Goal: Task Accomplishment & Management: Complete application form

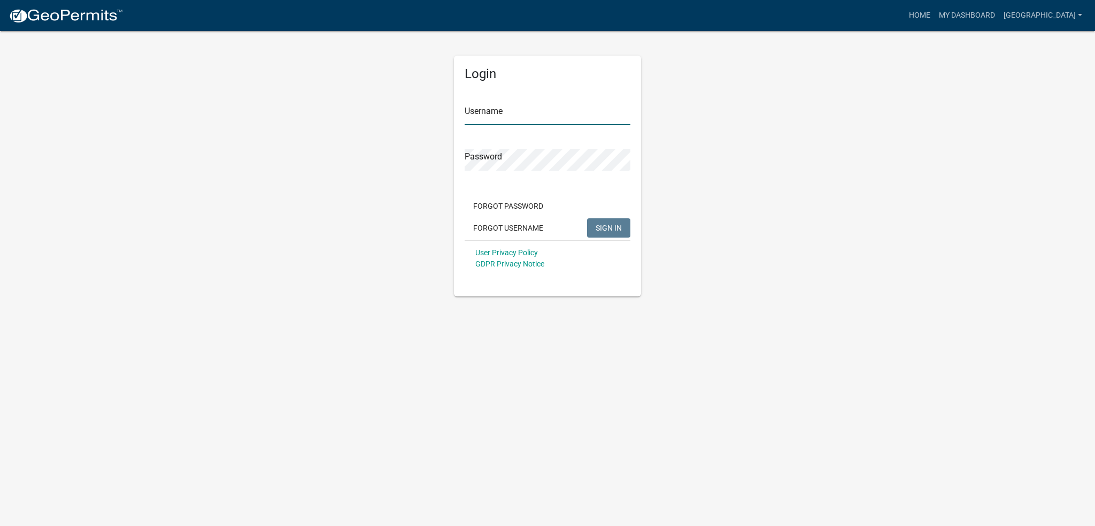
type input "[GEOGRAPHIC_DATA]"
click at [601, 224] on span "SIGN IN" at bounding box center [609, 227] width 26 height 9
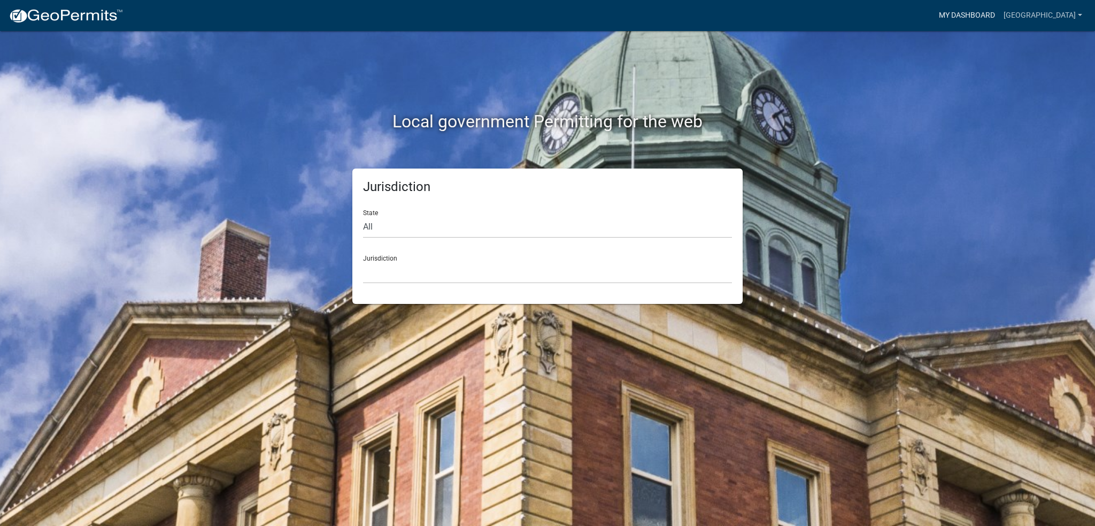
click at [1000, 13] on link "My Dashboard" at bounding box center [967, 15] width 65 height 20
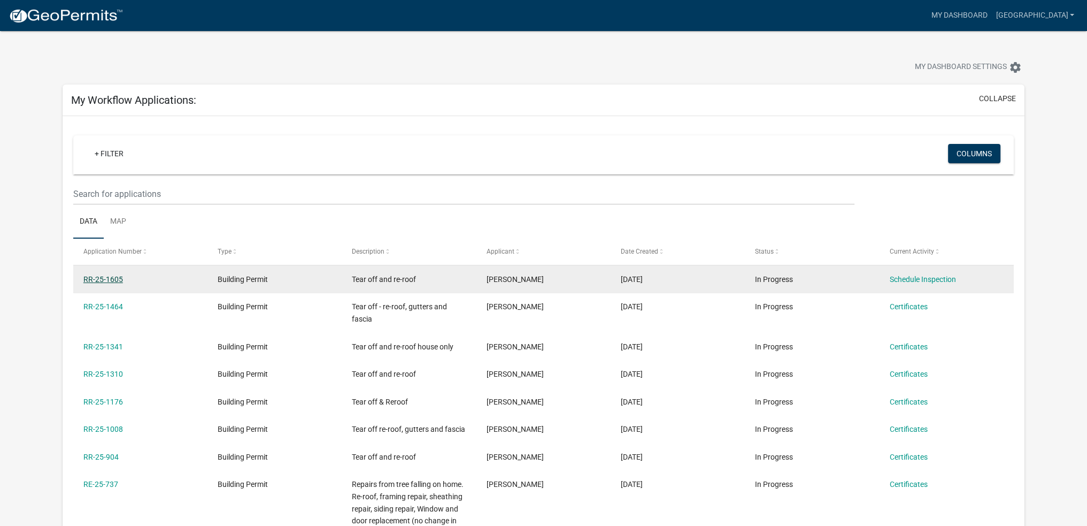
click at [111, 280] on link "RR-25-1605" at bounding box center [103, 279] width 40 height 9
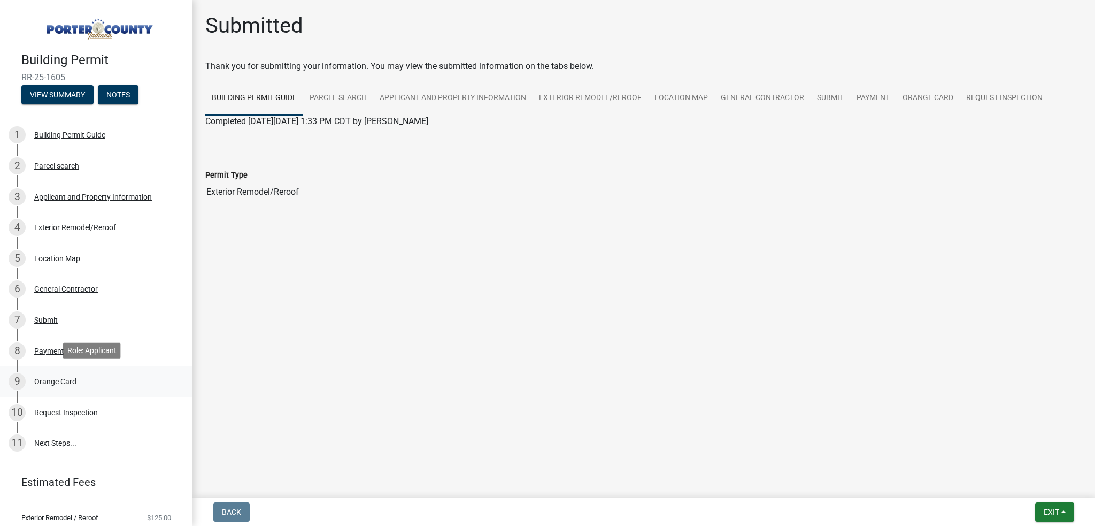
click at [55, 382] on div "Orange Card" at bounding box center [55, 381] width 42 height 7
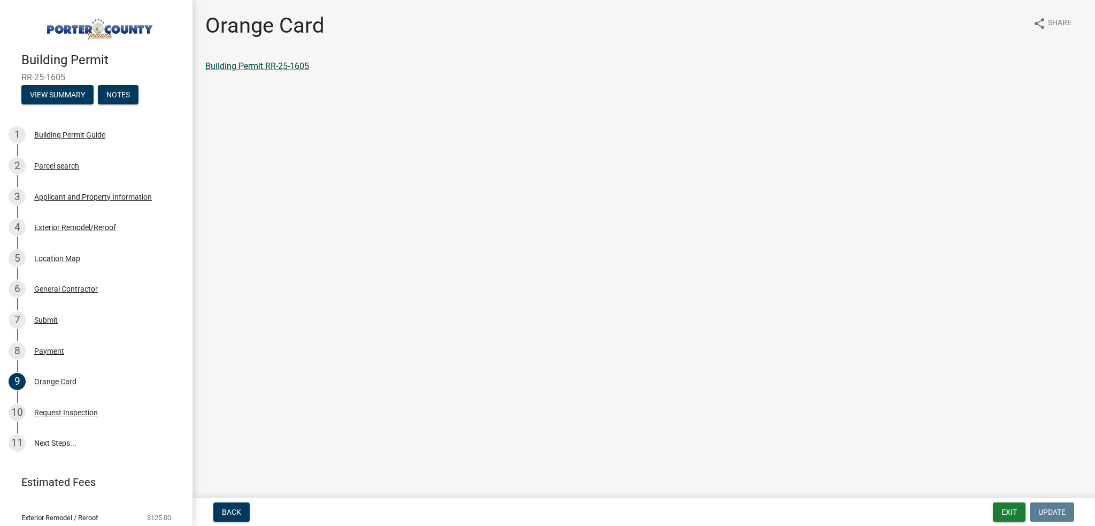
click at [276, 66] on link "Building Permit RR-25-1605" at bounding box center [257, 66] width 104 height 10
click at [65, 410] on div "Request Inspection" at bounding box center [66, 412] width 64 height 7
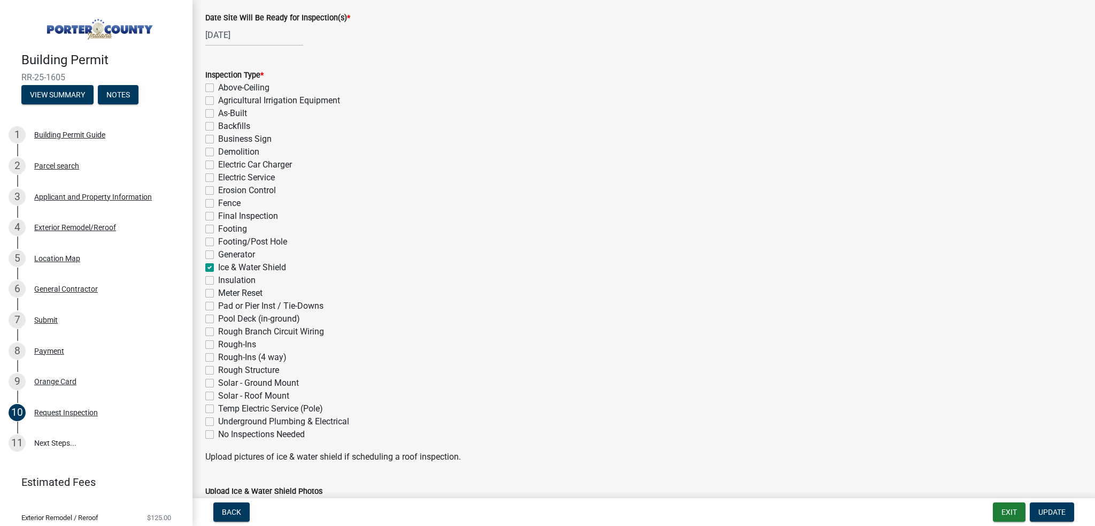
scroll to position [107, 0]
click at [45, 444] on link "11 Next Steps..." at bounding box center [96, 443] width 193 height 31
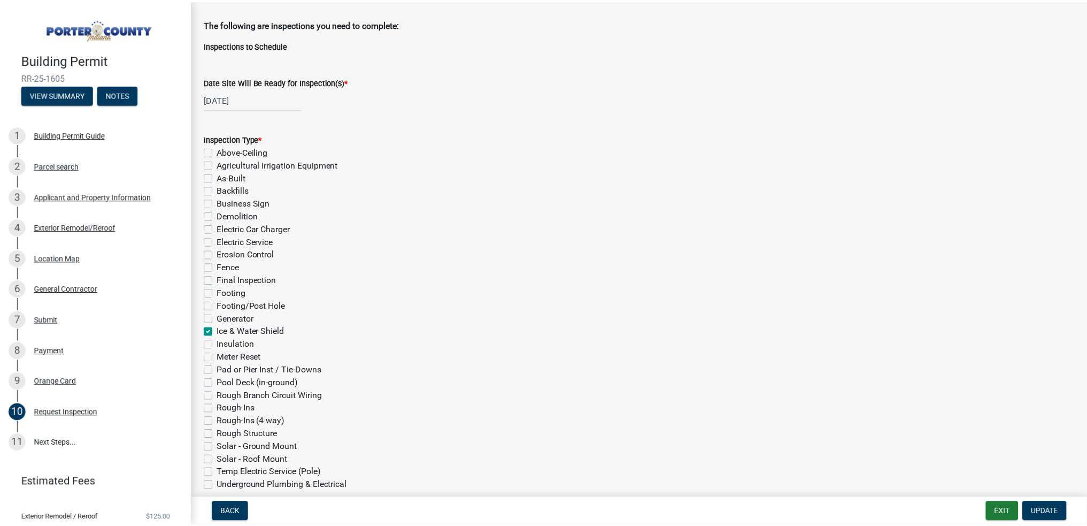
scroll to position [0, 0]
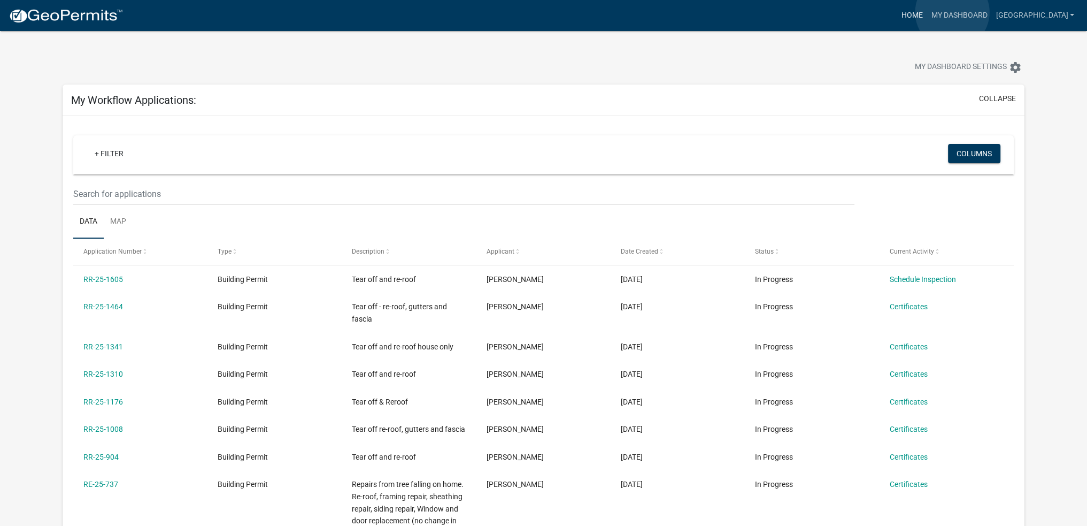
click at [927, 12] on link "Home" at bounding box center [912, 15] width 30 height 20
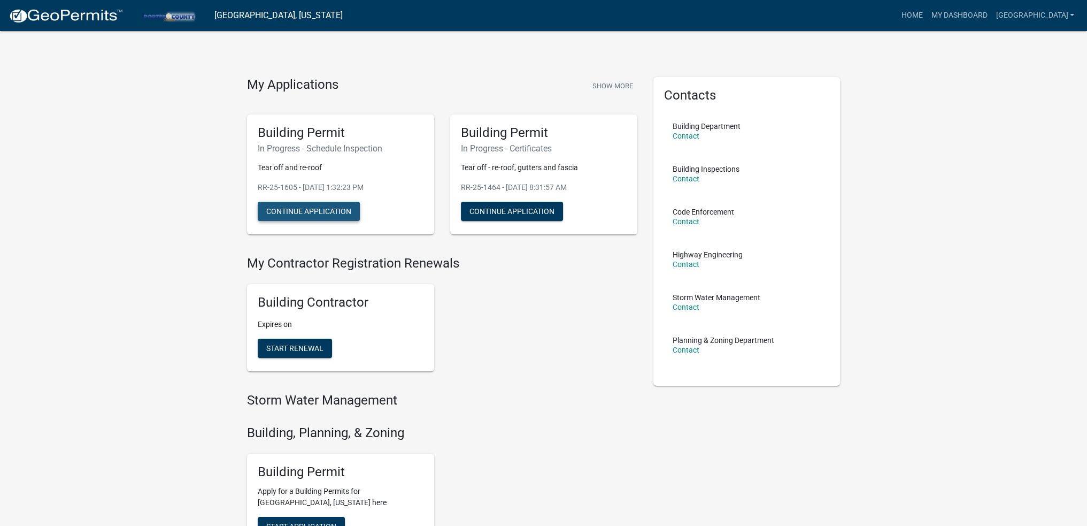
click at [279, 217] on button "Continue Application" at bounding box center [309, 211] width 102 height 19
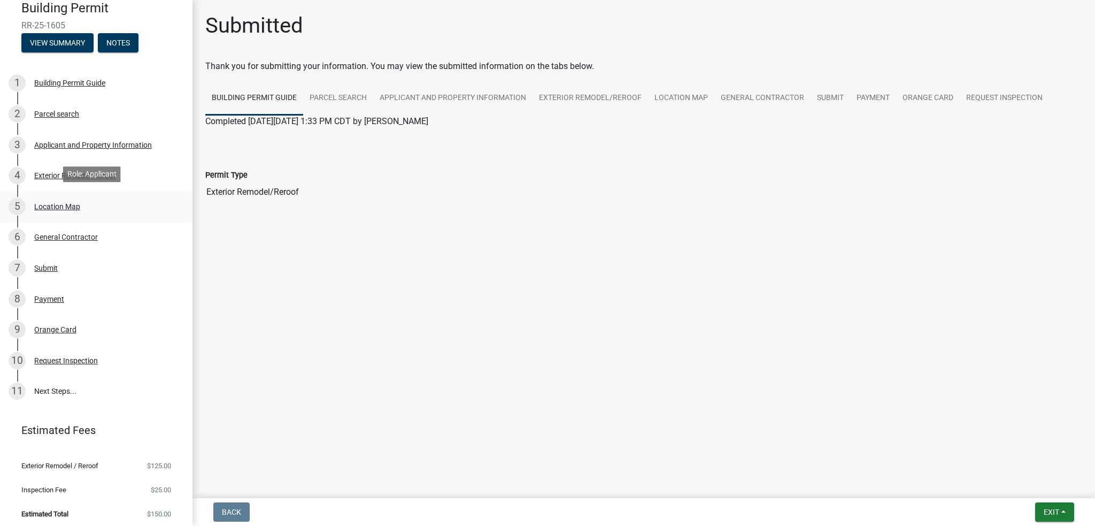
scroll to position [55, 0]
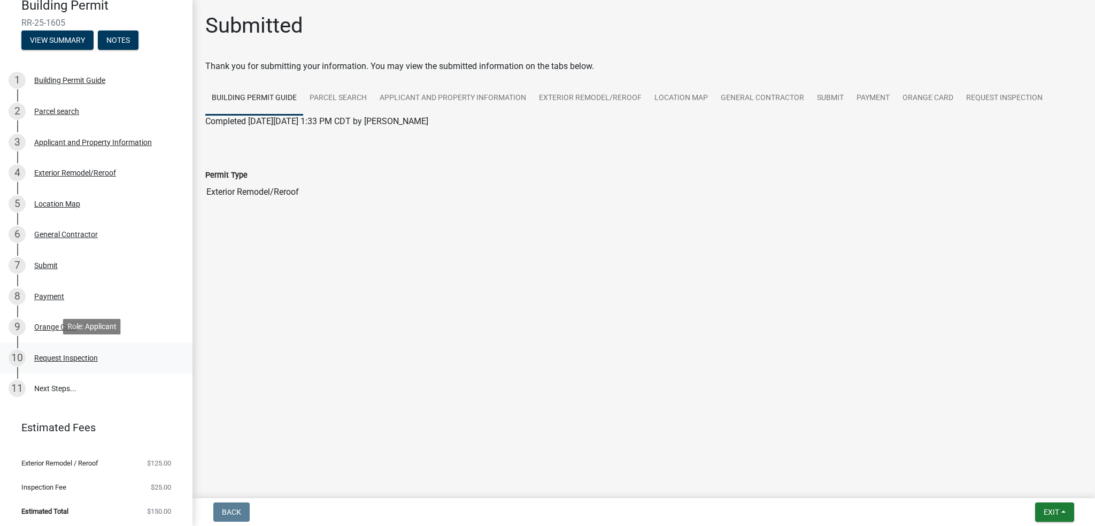
click at [64, 357] on div "Request Inspection" at bounding box center [66, 357] width 64 height 7
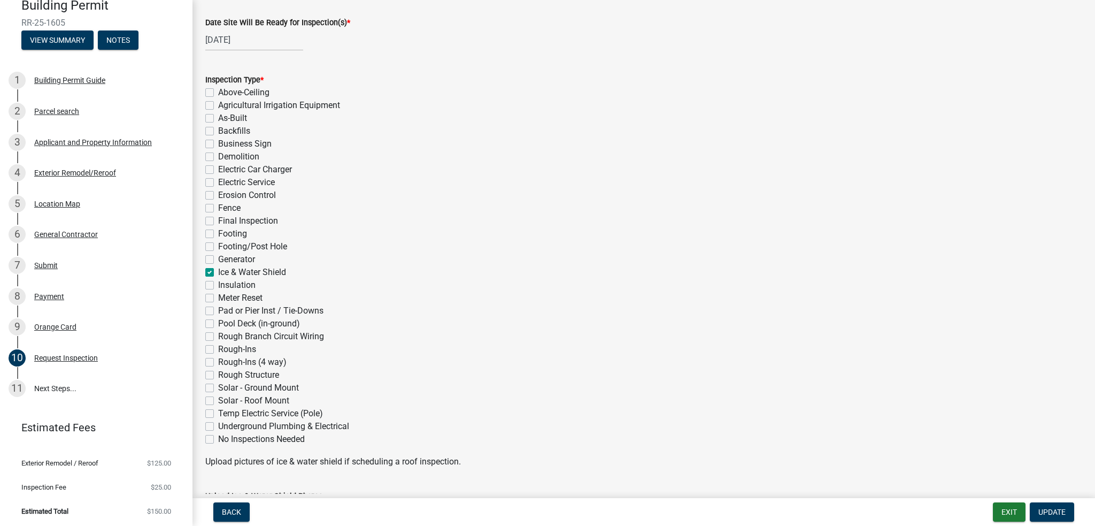
scroll to position [0, 0]
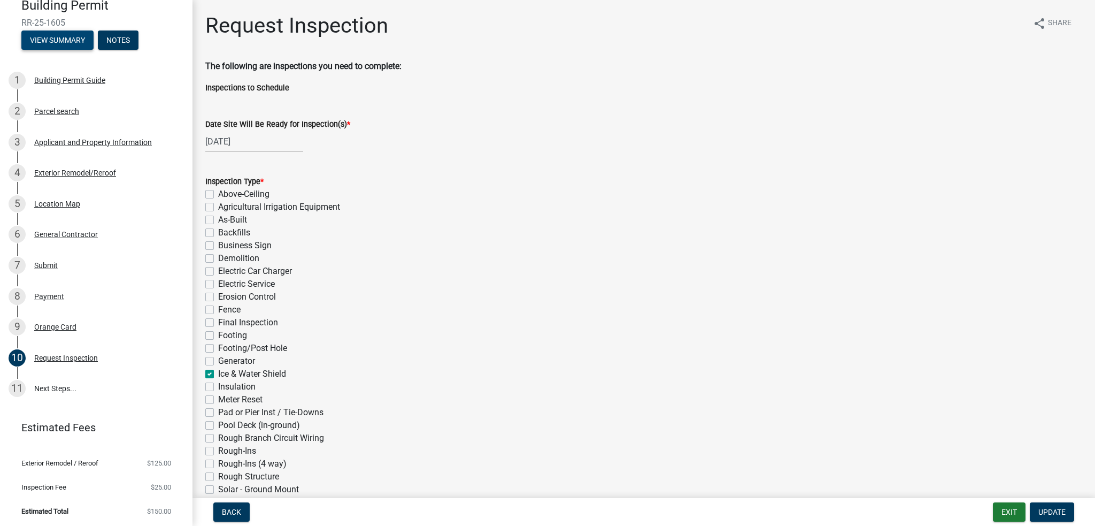
click at [59, 36] on button "View Summary" at bounding box center [57, 39] width 72 height 19
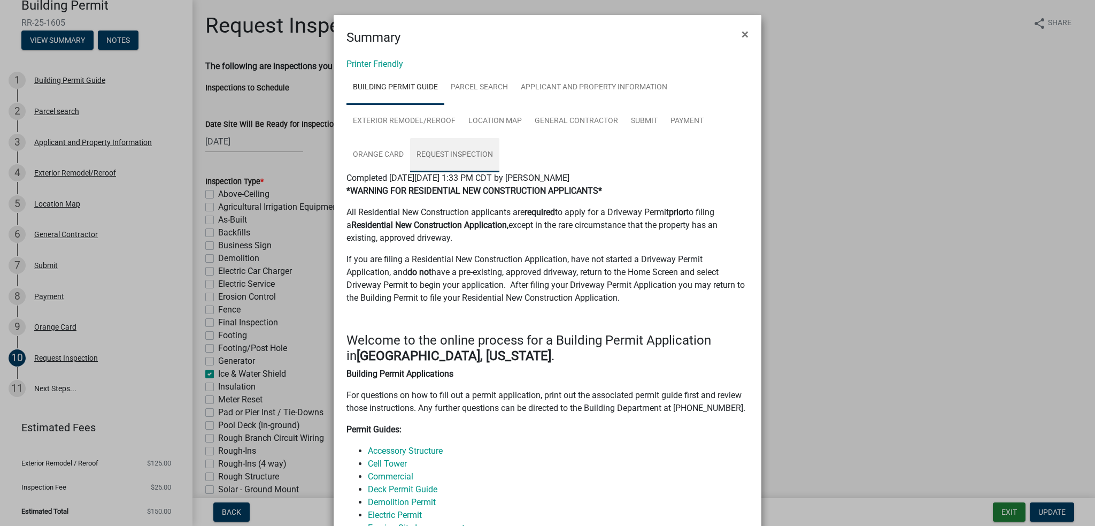
click at [445, 151] on link "Request Inspection" at bounding box center [454, 155] width 89 height 34
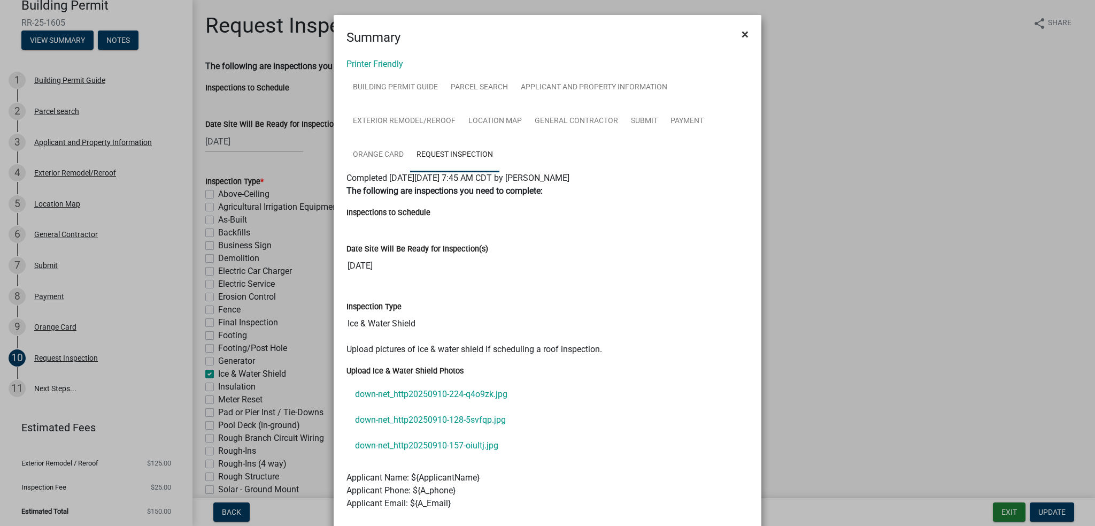
click at [736, 32] on button "×" at bounding box center [745, 34] width 24 height 30
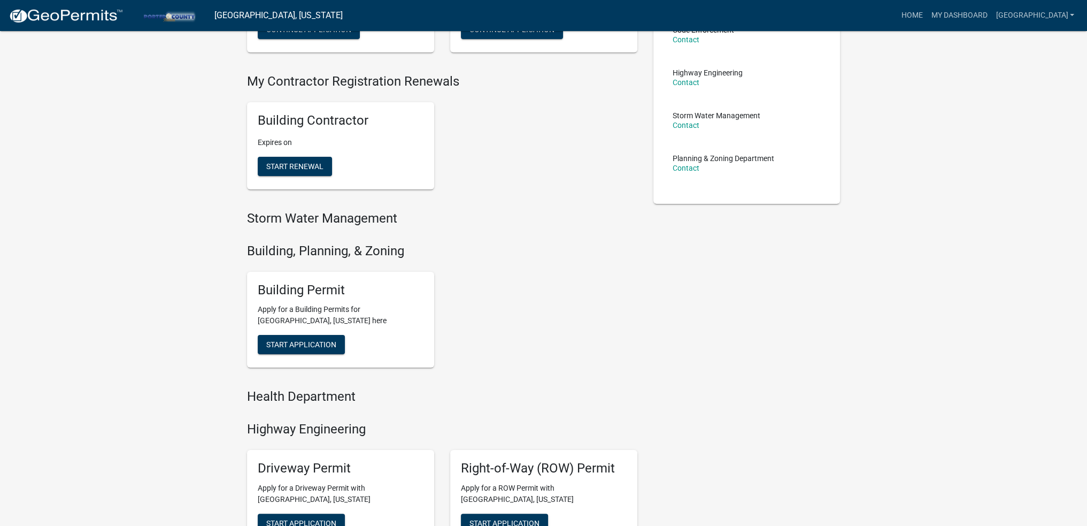
scroll to position [214, 0]
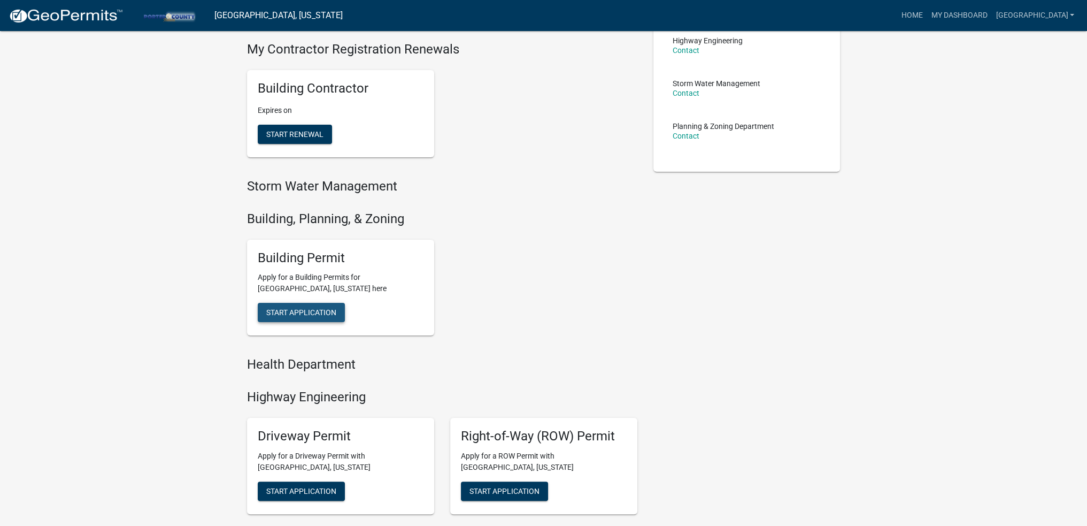
click at [298, 313] on span "Start Application" at bounding box center [301, 312] width 70 height 9
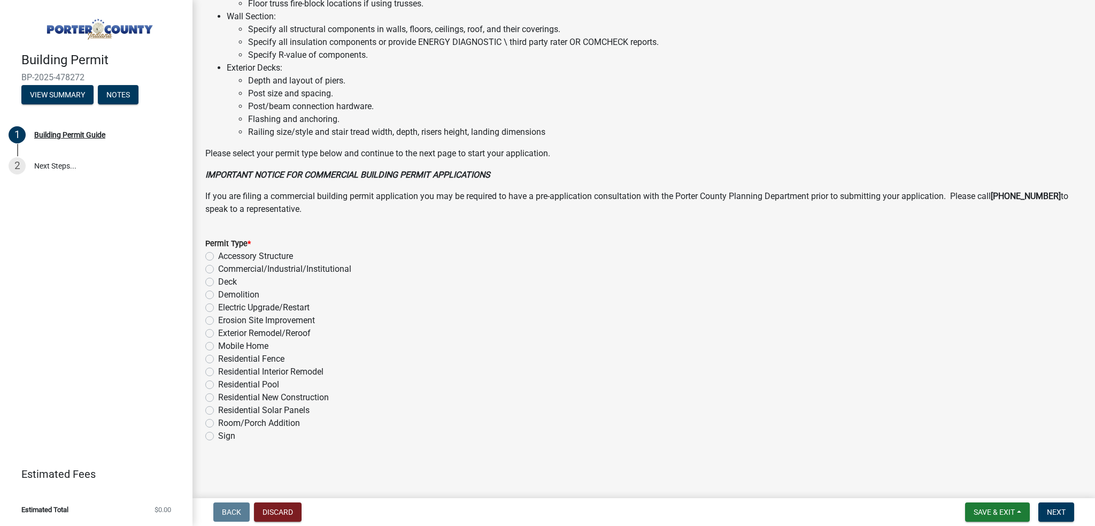
scroll to position [684, 0]
click at [218, 335] on label "Exterior Remodel/Reroof" at bounding box center [264, 333] width 93 height 13
click at [218, 334] on input "Exterior Remodel/Reroof" at bounding box center [221, 330] width 7 height 7
radio input "true"
click at [1061, 513] on span "Next" at bounding box center [1056, 512] width 19 height 9
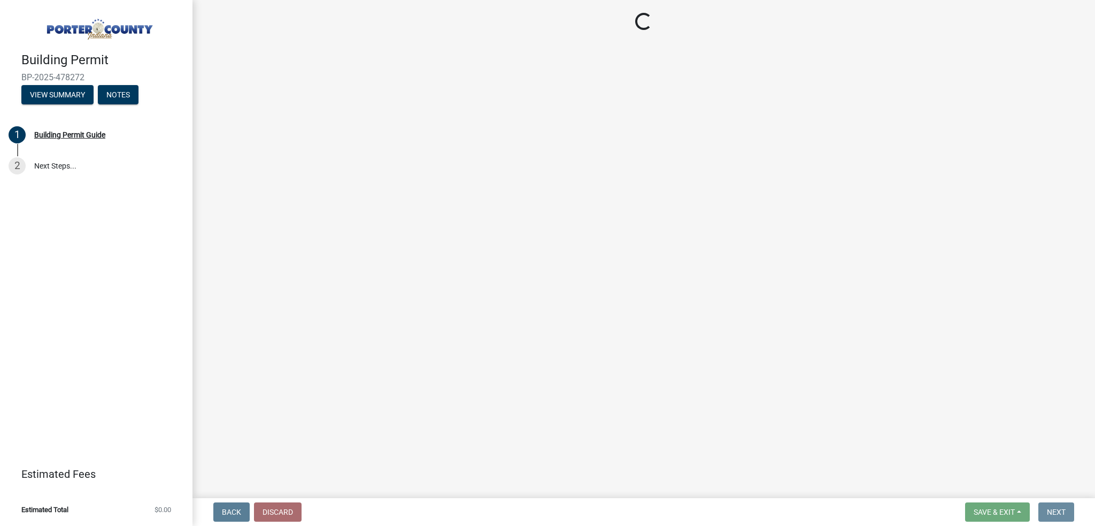
scroll to position [0, 0]
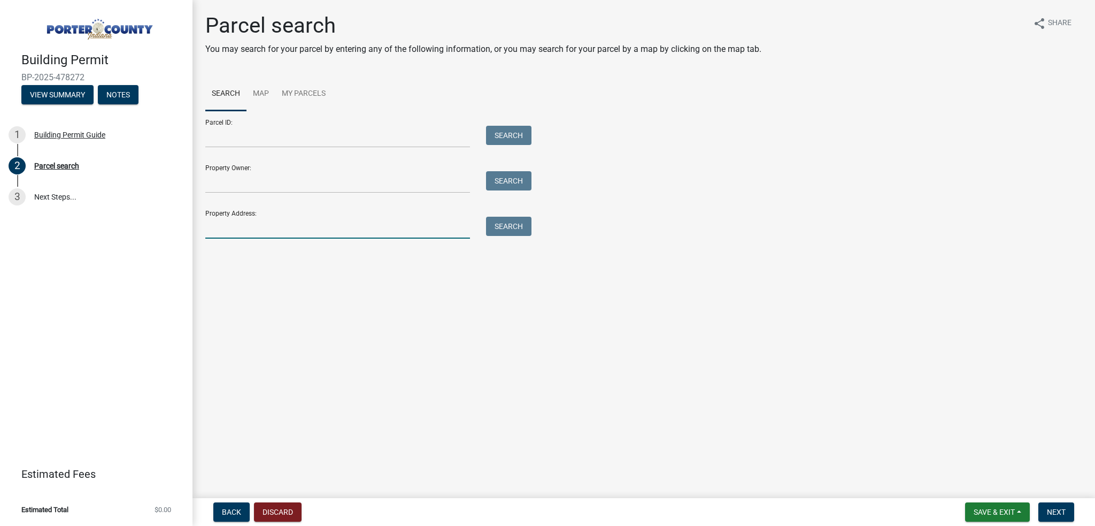
click at [230, 228] on input "Property Address:" at bounding box center [337, 228] width 265 height 22
paste input "4"
type input "4"
type input "[STREET_ADDRESS][PERSON_NAME]"
click at [515, 227] on button "Search" at bounding box center [508, 226] width 45 height 19
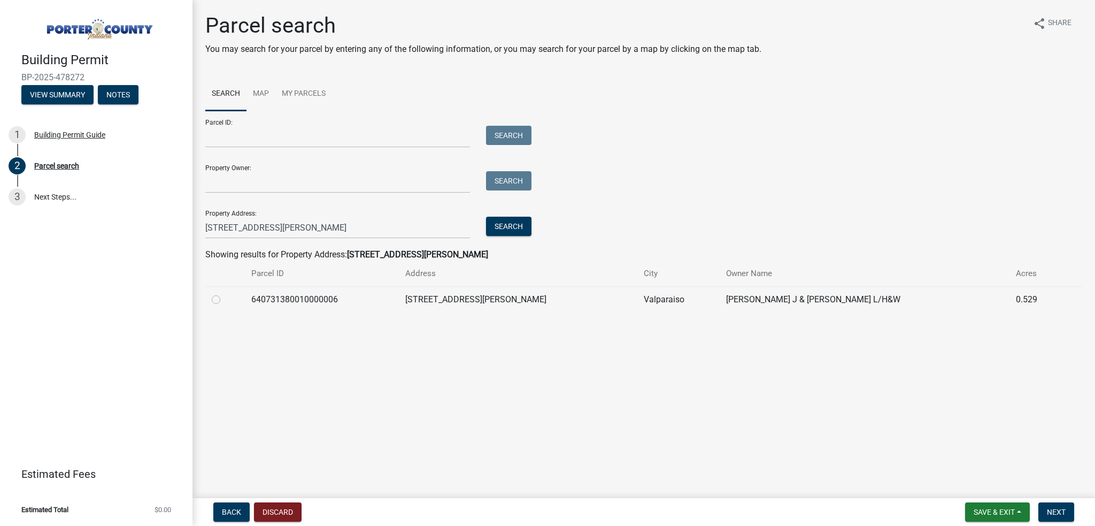
click at [225, 293] on label at bounding box center [225, 293] width 0 height 0
click at [225, 298] on input "radio" at bounding box center [228, 296] width 7 height 7
radio input "true"
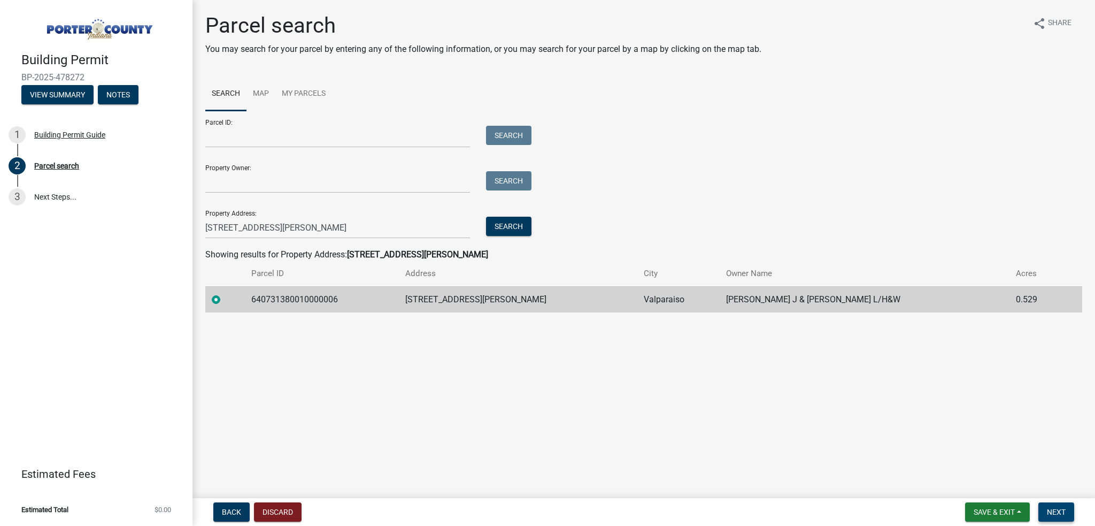
click at [1047, 511] on span "Next" at bounding box center [1056, 512] width 19 height 9
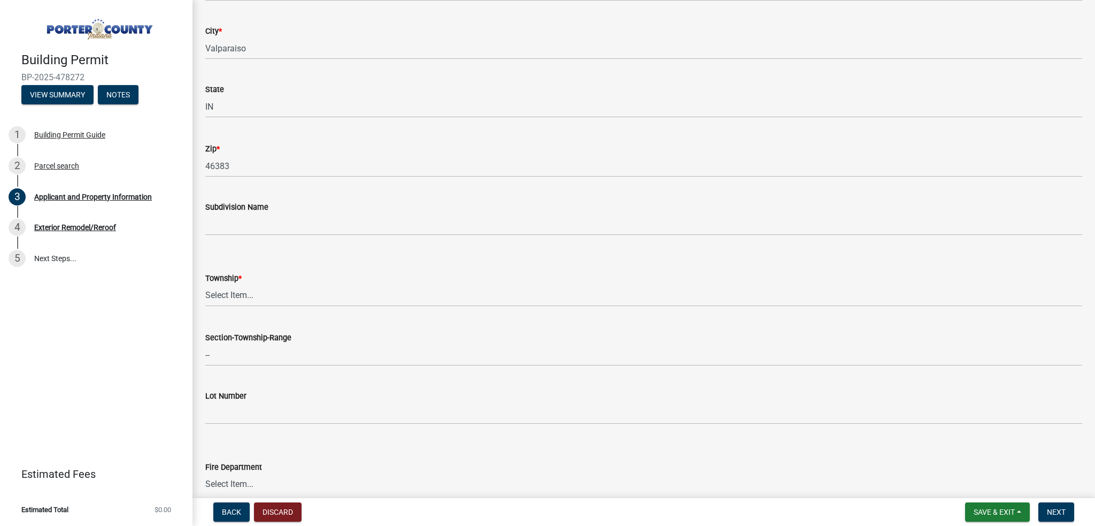
scroll to position [267, 0]
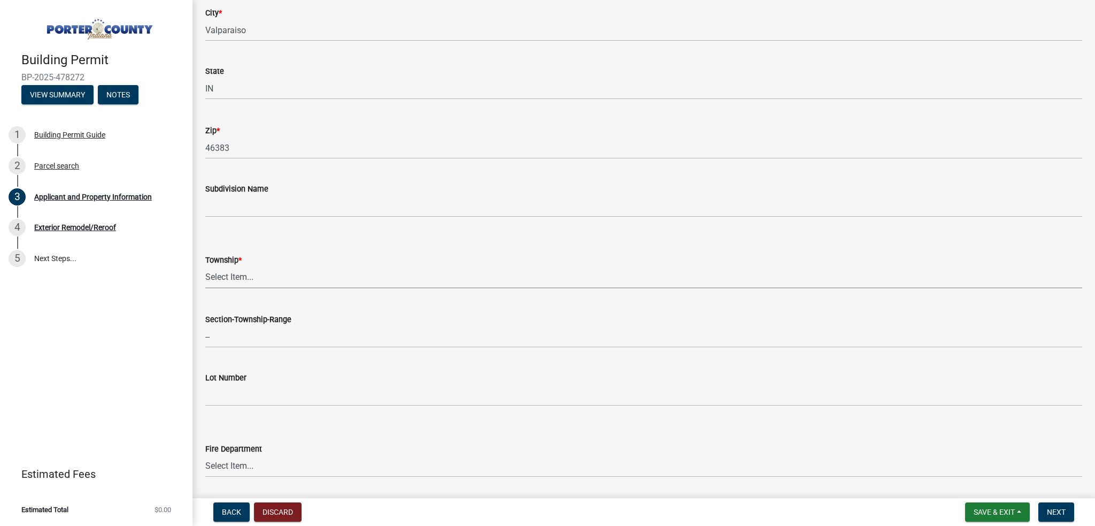
click at [228, 281] on select "Select Item... [PERSON_NAME][GEOGRAPHIC_DATA] [PERSON_NAME][GEOGRAPHIC_DATA] [G…" at bounding box center [643, 277] width 877 height 22
click at [205, 266] on select "Select Item... [PERSON_NAME][GEOGRAPHIC_DATA] [PERSON_NAME][GEOGRAPHIC_DATA] [G…" at bounding box center [643, 277] width 877 height 22
select select "403f4b3c-c23a-4b9f-b6b7-b4f73366513c"
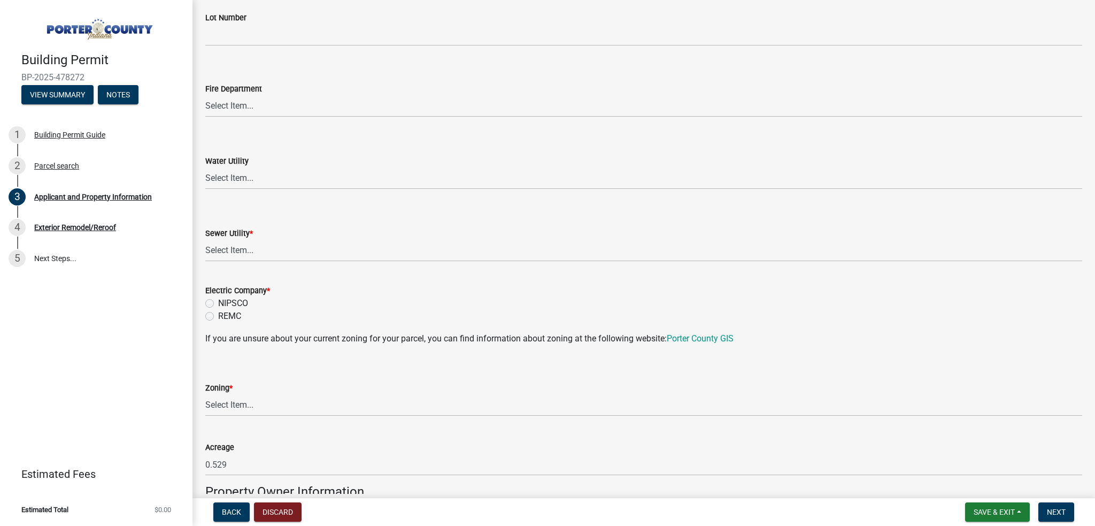
scroll to position [642, 0]
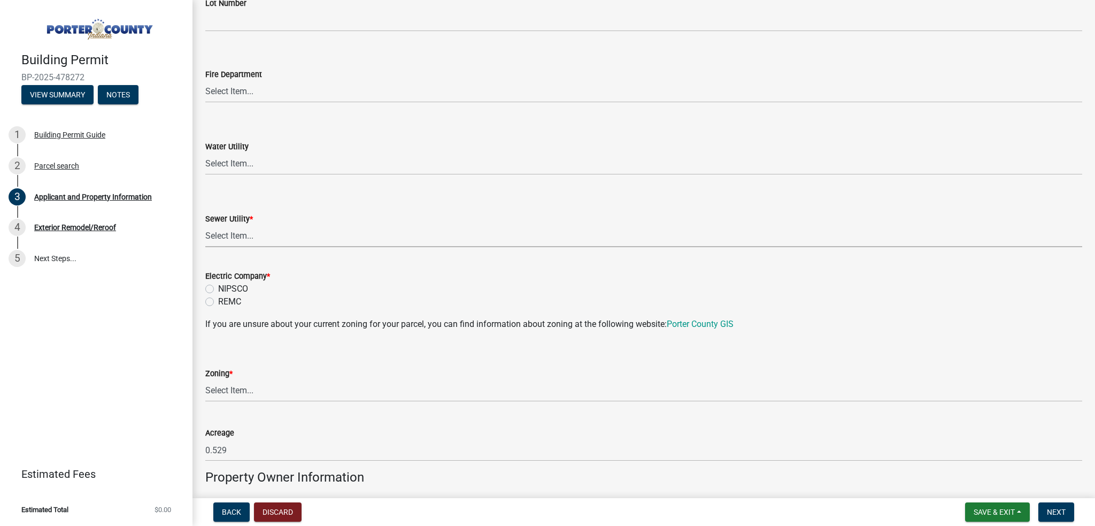
click at [239, 241] on select "Select Item... Aqua [US_STATE] Inc Damon Run Falling Waters Lake Eliza - LEACD …" at bounding box center [643, 236] width 877 height 22
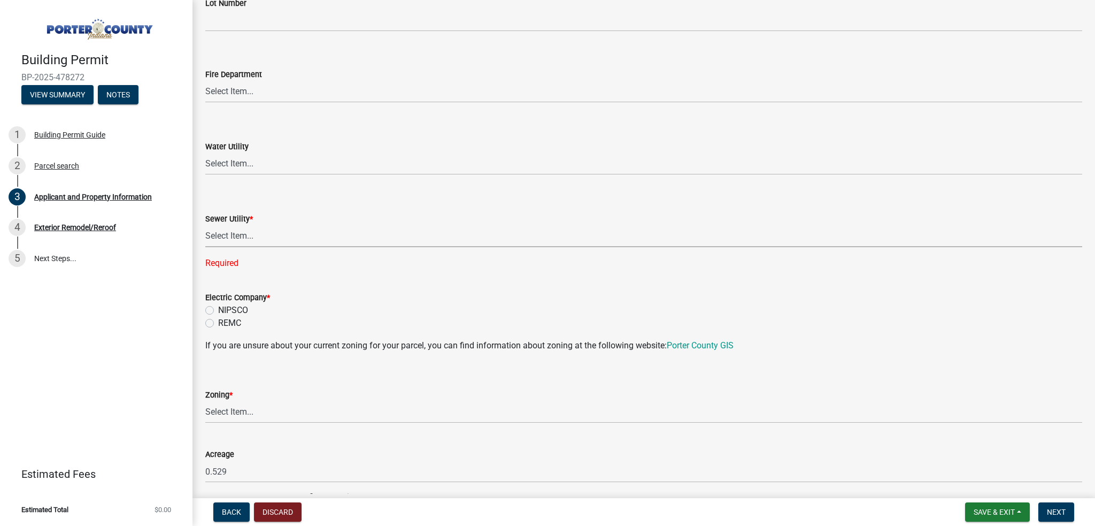
click at [237, 237] on select "Select Item... Aqua [US_STATE] Inc Damon Run Falling Waters Lake Eliza - LEACD …" at bounding box center [643, 236] width 877 height 22
click at [205, 225] on select "Select Item... Aqua [US_STATE] Inc Damon Run Falling Waters Lake Eliza - LEACD …" at bounding box center [643, 236] width 877 height 22
select select "c796f995-08fe-487b-a20e-70ab553361d3"
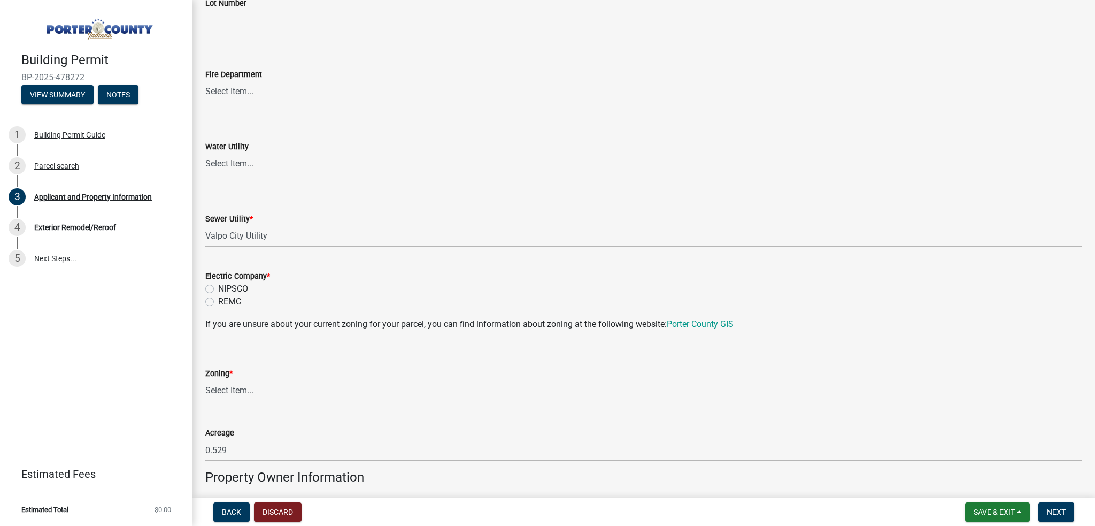
click at [218, 289] on label "NIPSCO" at bounding box center [233, 288] width 30 height 13
click at [218, 289] on input "NIPSCO" at bounding box center [221, 285] width 7 height 7
radio input "true"
click at [681, 327] on link "Porter County GIS" at bounding box center [700, 324] width 67 height 10
click at [251, 391] on select "Select Item... A1 A2 CH CM CN I1 I2 I3 IN MP OT P1 P2 PUD R1 R2 R3 R4 RL RR" at bounding box center [643, 391] width 877 height 22
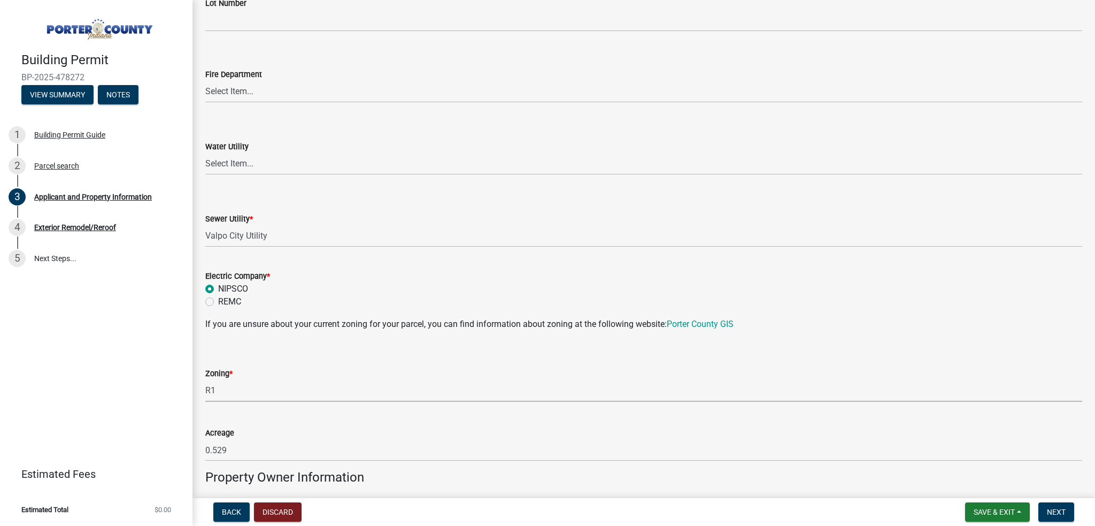
click at [205, 380] on select "Select Item... A1 A2 CH CM CN I1 I2 I3 IN MP OT P1 P2 PUD R1 R2 R3 R4 RL RR" at bounding box center [643, 391] width 877 height 22
select select "e2d1b1d7-ccc9-456b-9e96-e16306515997"
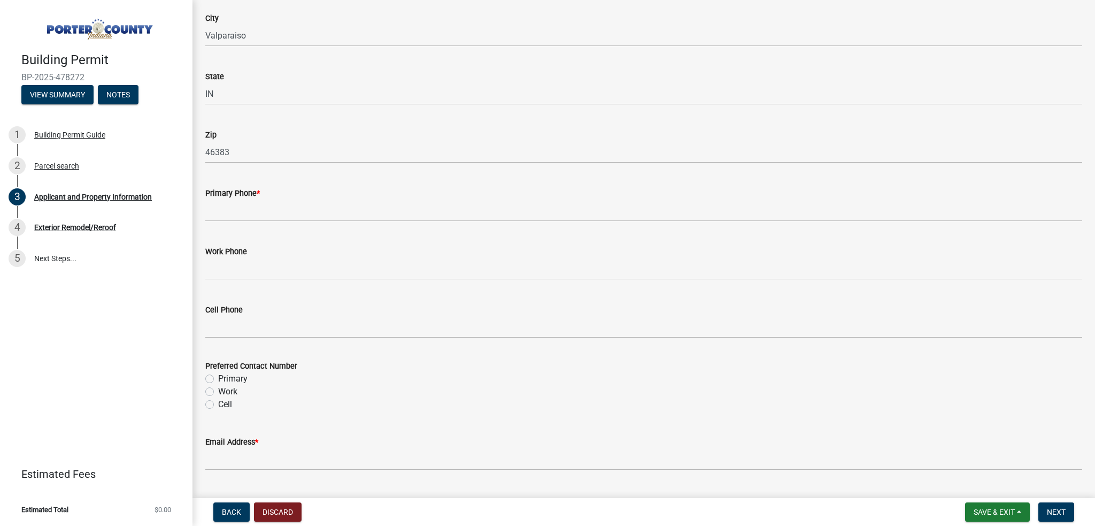
scroll to position [1284, 0]
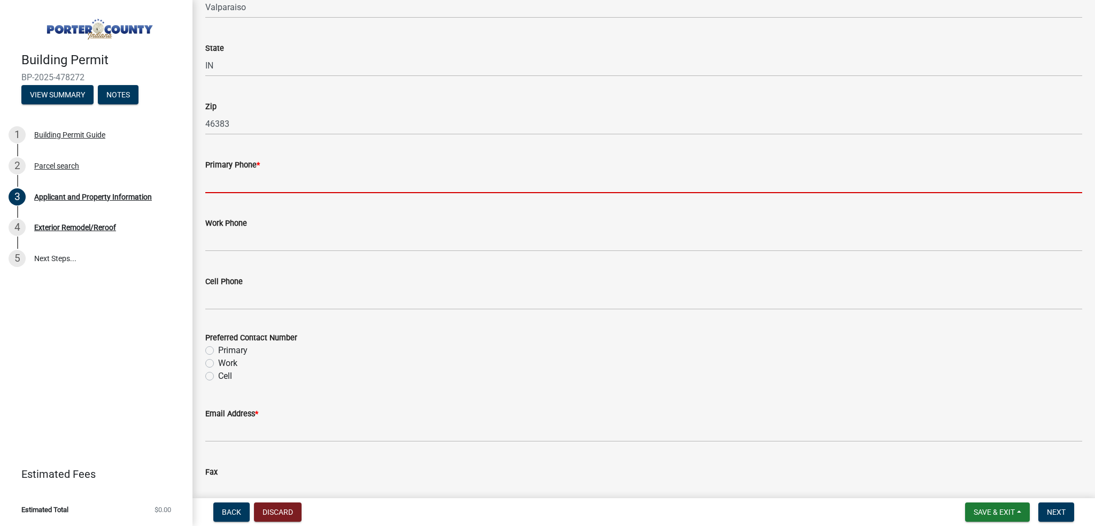
click at [239, 185] on input "Primary Phone *" at bounding box center [643, 182] width 877 height 22
click at [212, 177] on input "Primary Phone *" at bounding box center [643, 182] width 877 height 22
paste input "[PHONE_NUMBER]"
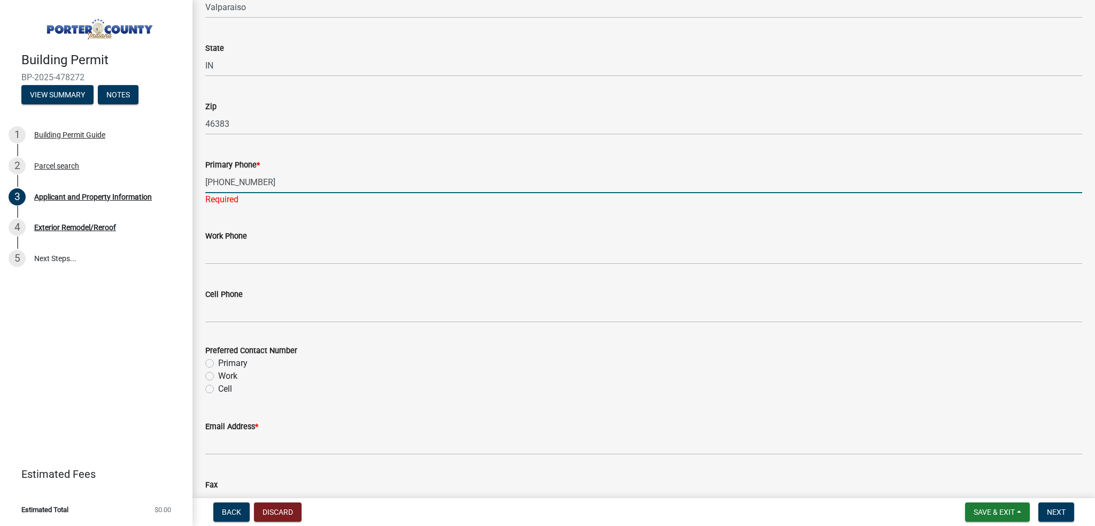
type input "[PHONE_NUMBER]"
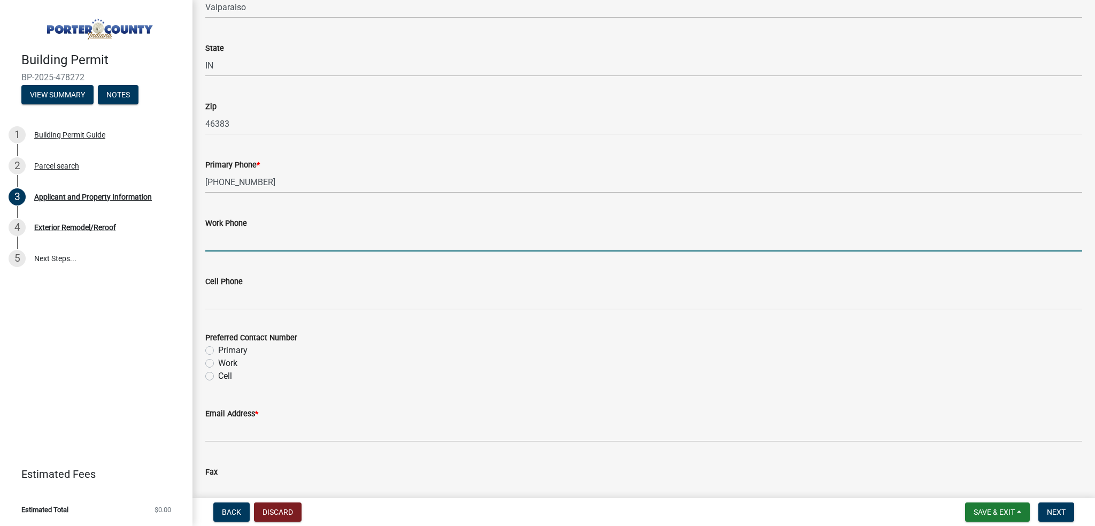
click at [235, 252] on wm-data-entity-input "Work Phone" at bounding box center [643, 231] width 877 height 58
click at [230, 351] on label "Primary" at bounding box center [232, 350] width 29 height 13
click at [225, 351] on input "Primary" at bounding box center [221, 347] width 7 height 7
radio input "true"
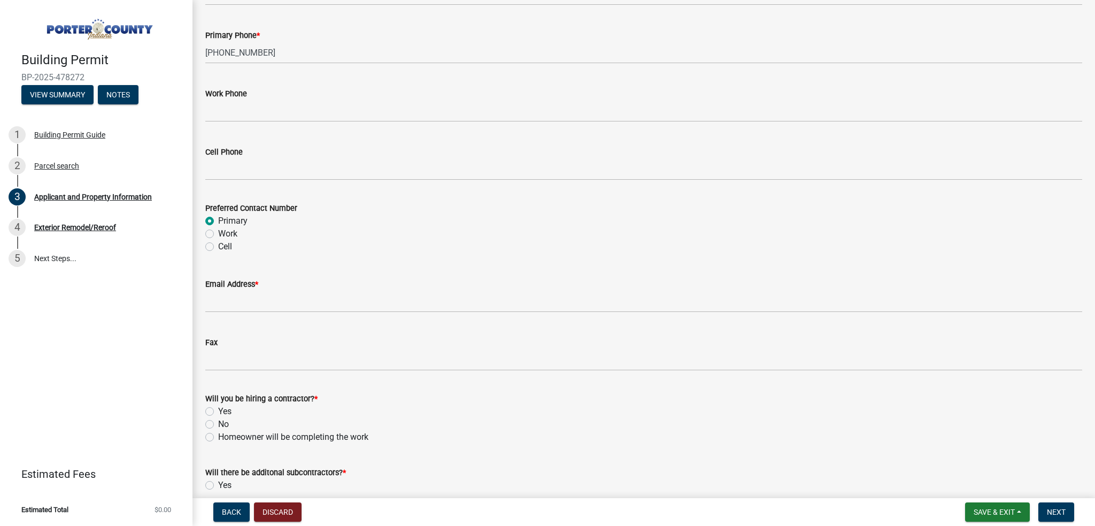
scroll to position [1444, 0]
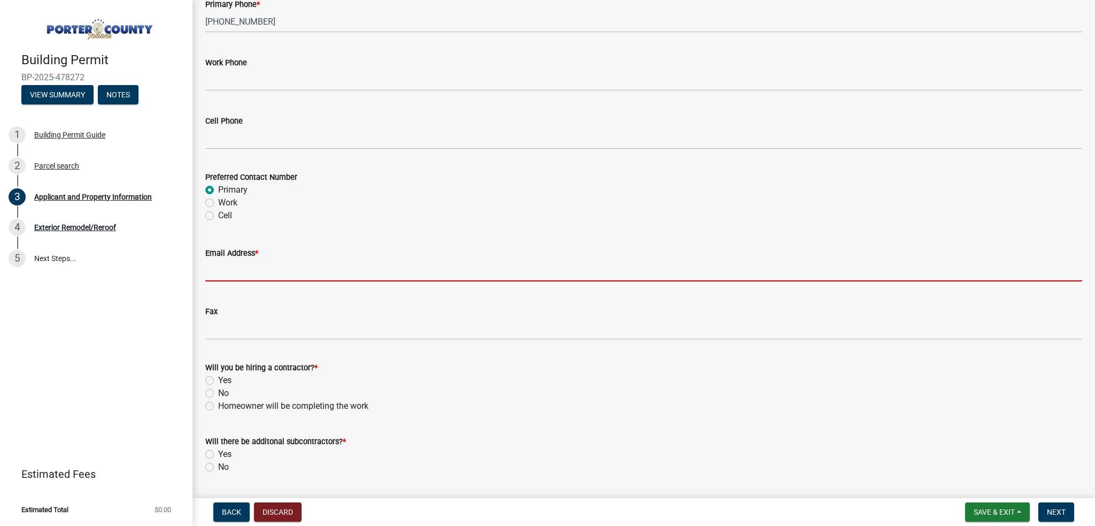
click at [225, 260] on input "Email Address *" at bounding box center [643, 270] width 877 height 22
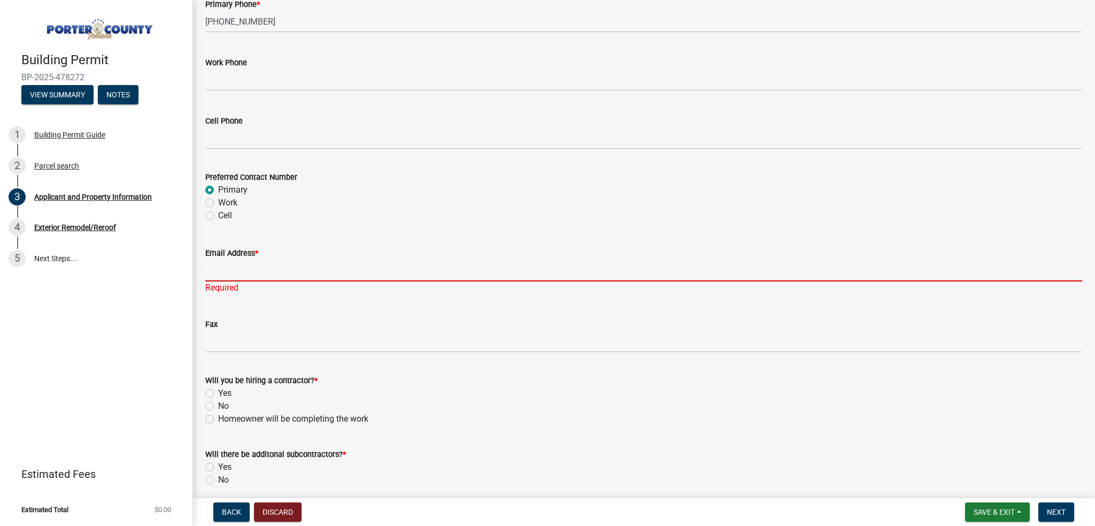
click at [218, 274] on input "Email Address *" at bounding box center [643, 270] width 877 height 22
paste input "[EMAIL_ADDRESS][DOMAIN_NAME]"
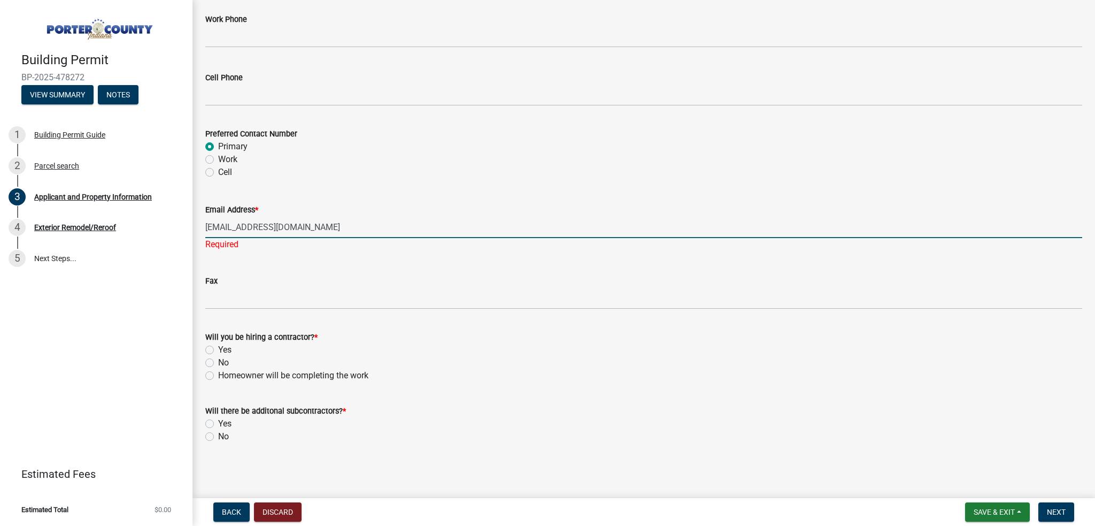
type input "[EMAIL_ADDRESS][DOMAIN_NAME]"
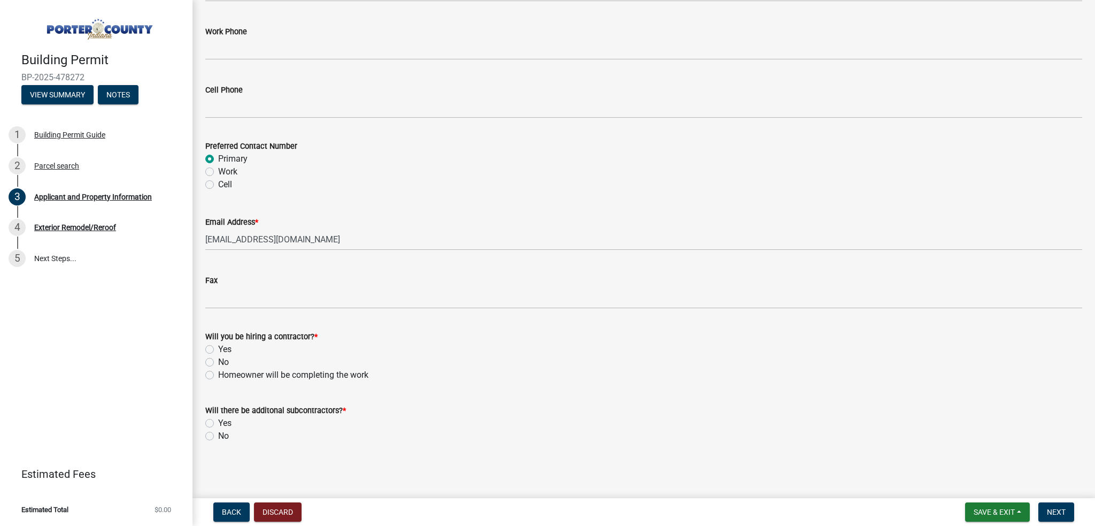
click at [218, 349] on label "Yes" at bounding box center [224, 349] width 13 height 13
click at [218, 349] on input "Yes" at bounding box center [221, 346] width 7 height 7
radio input "true"
click at [218, 435] on label "No" at bounding box center [223, 436] width 11 height 13
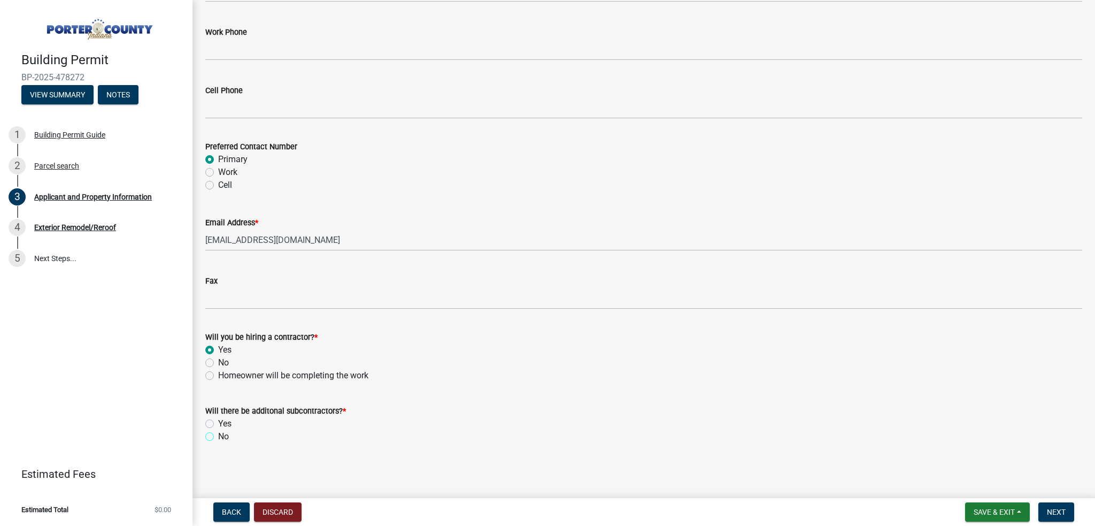
click at [218, 435] on input "No" at bounding box center [221, 433] width 7 height 7
radio input "true"
click at [1053, 515] on span "Next" at bounding box center [1056, 512] width 19 height 9
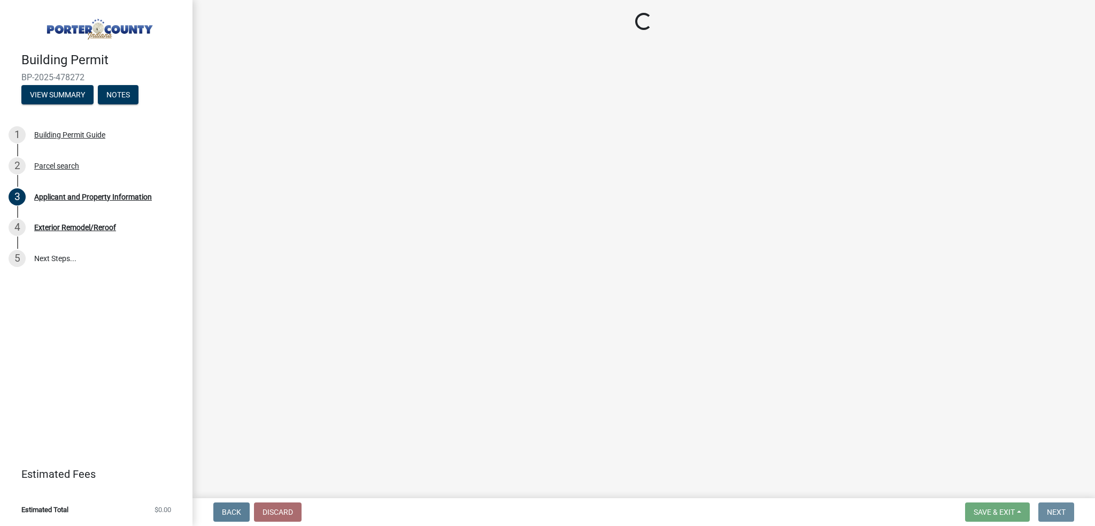
scroll to position [0, 0]
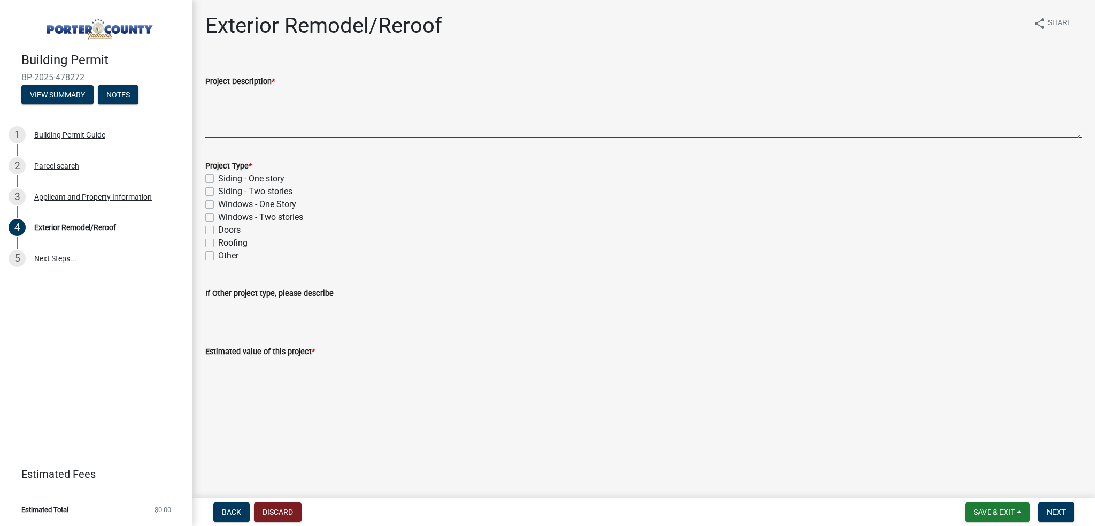
click at [248, 126] on textarea "Project Description *" at bounding box center [643, 113] width 877 height 50
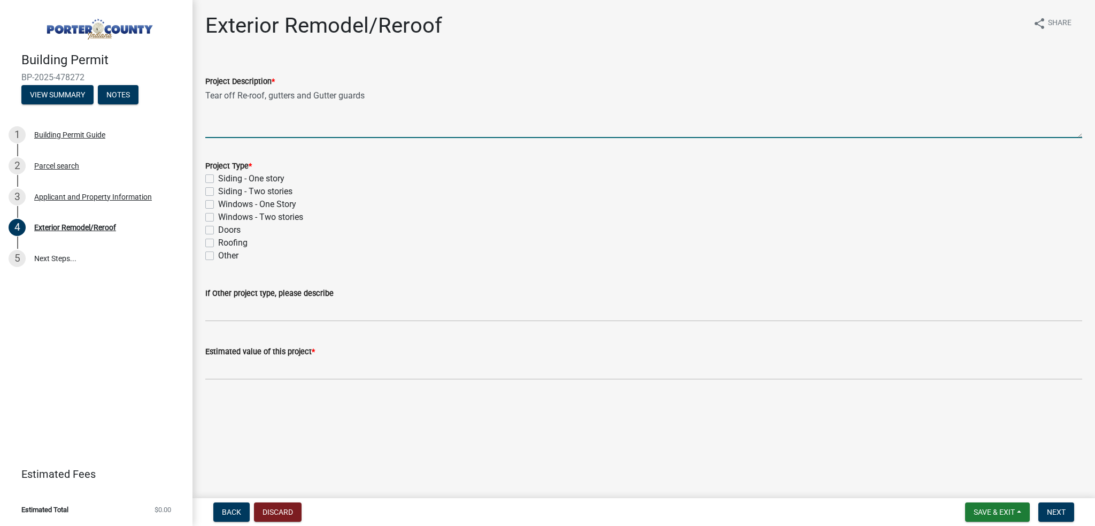
type textarea "Tear off Re-roof, gutters and Gutter guards"
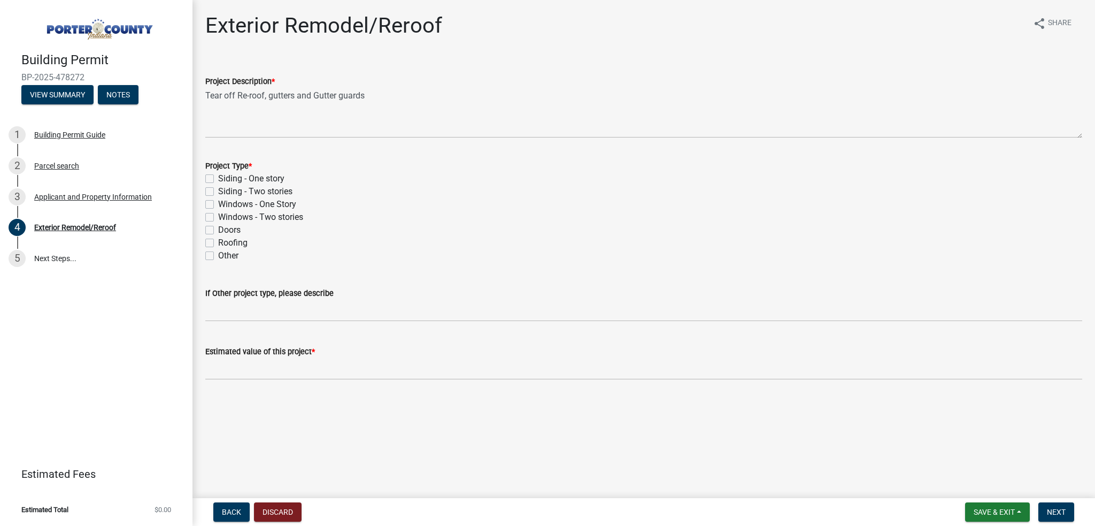
click at [218, 243] on label "Roofing" at bounding box center [232, 242] width 29 height 13
click at [218, 243] on input "Roofing" at bounding box center [221, 239] width 7 height 7
checkbox input "true"
checkbox input "false"
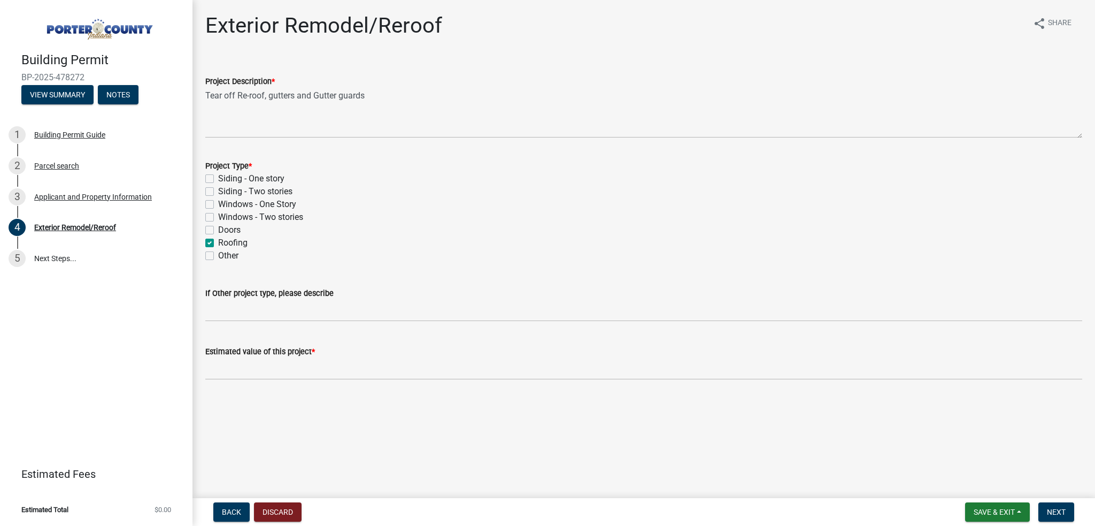
checkbox input "false"
checkbox input "true"
checkbox input "false"
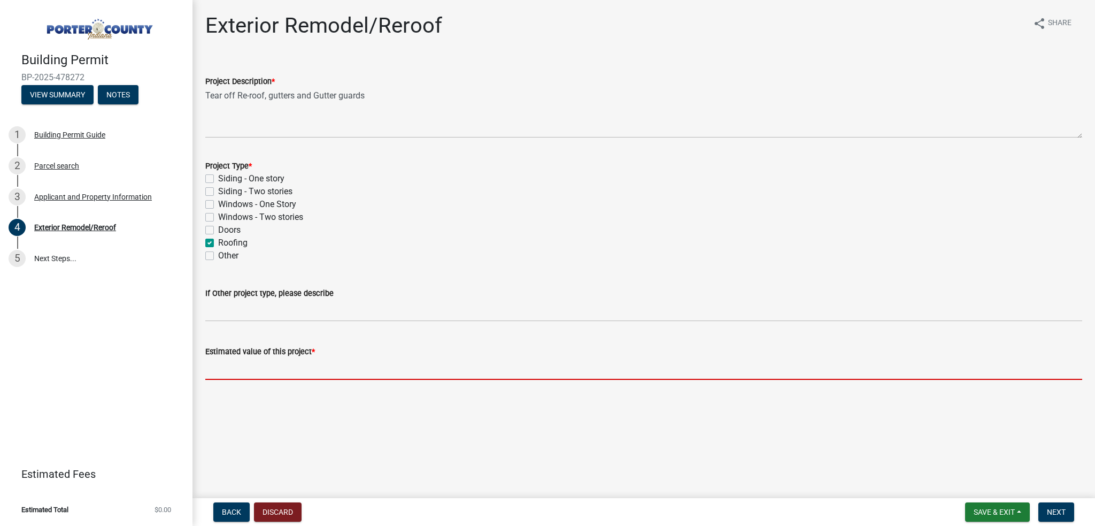
click at [233, 374] on input "text" at bounding box center [643, 369] width 877 height 22
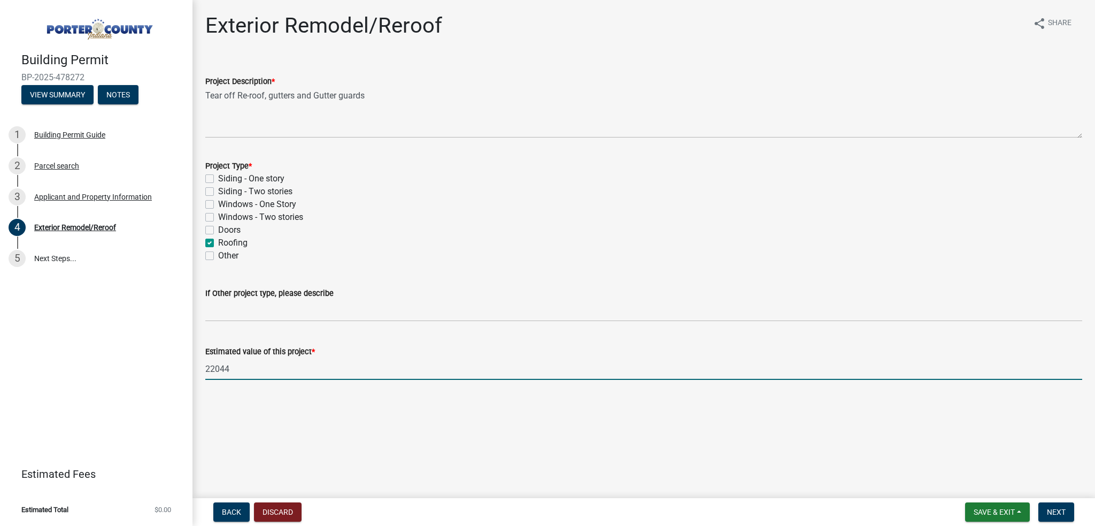
click at [423, 434] on main "Exterior Remodel/Reroof share Share Project Description * Tear off Re-roof, gut…" at bounding box center [644, 247] width 903 height 494
click at [233, 369] on input "22044" at bounding box center [643, 369] width 877 height 22
type input "22044"
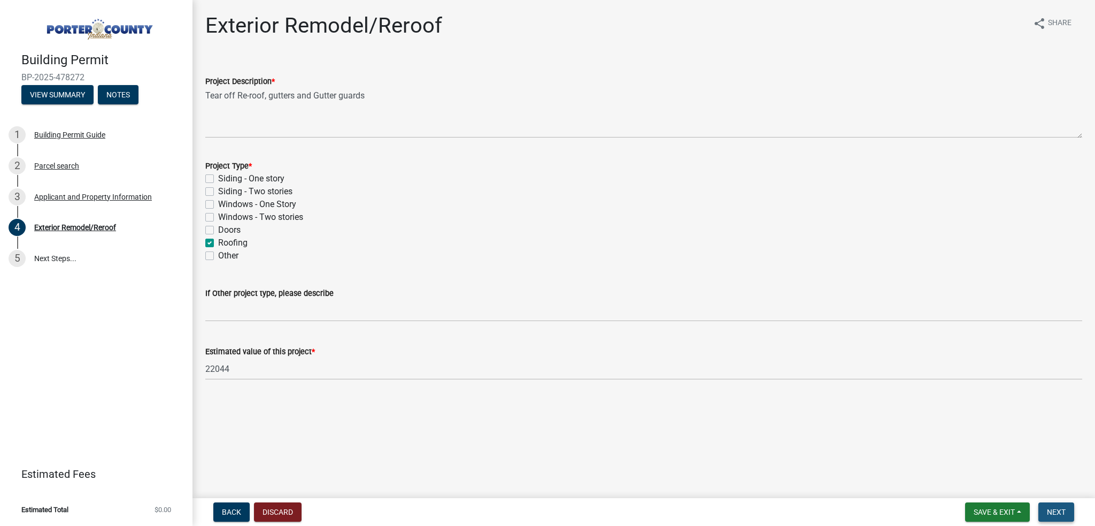
click at [1054, 519] on button "Next" at bounding box center [1057, 511] width 36 height 19
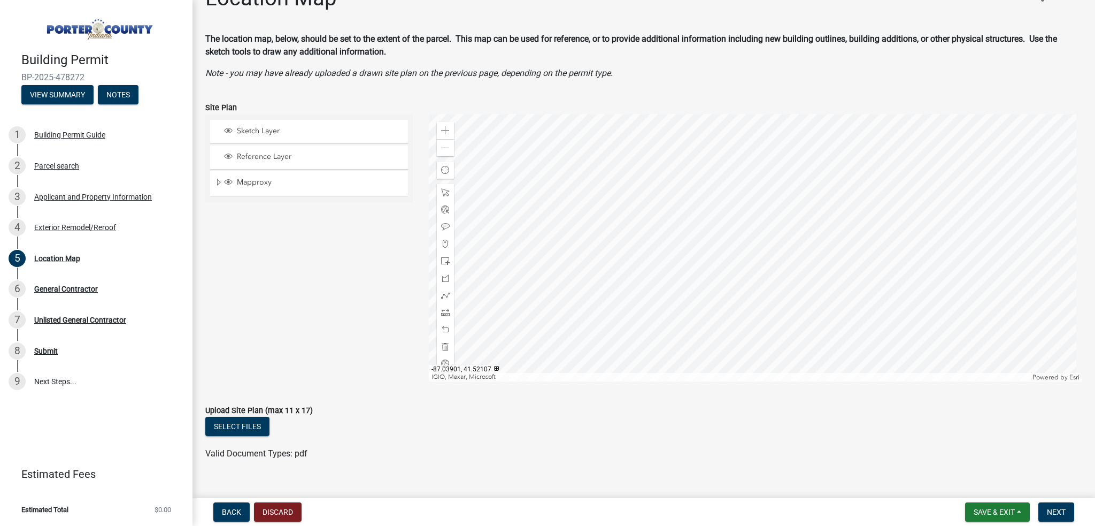
scroll to position [45, 0]
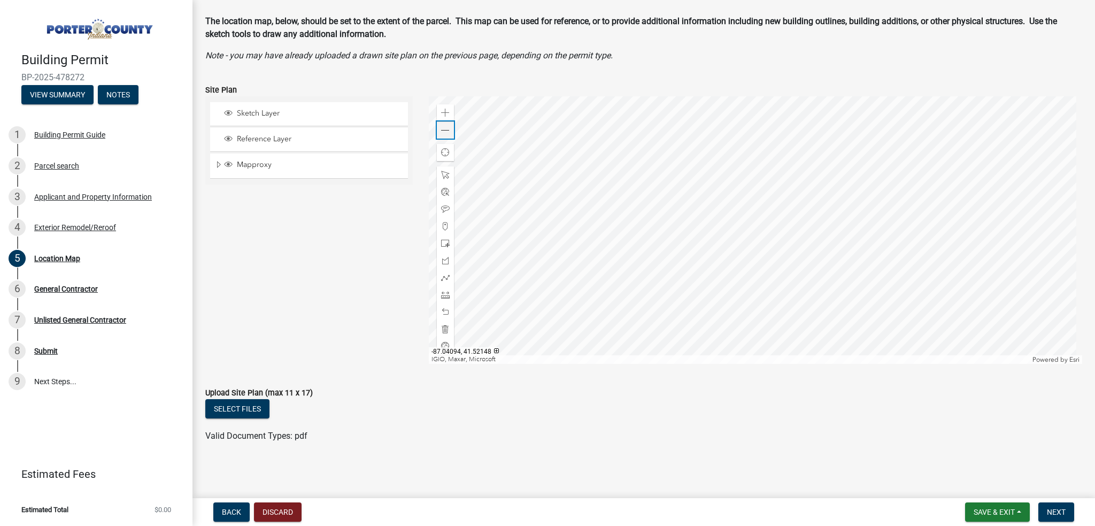
click at [442, 132] on span at bounding box center [445, 130] width 9 height 9
click at [443, 111] on span at bounding box center [445, 113] width 9 height 9
click at [443, 226] on span at bounding box center [445, 226] width 9 height 9
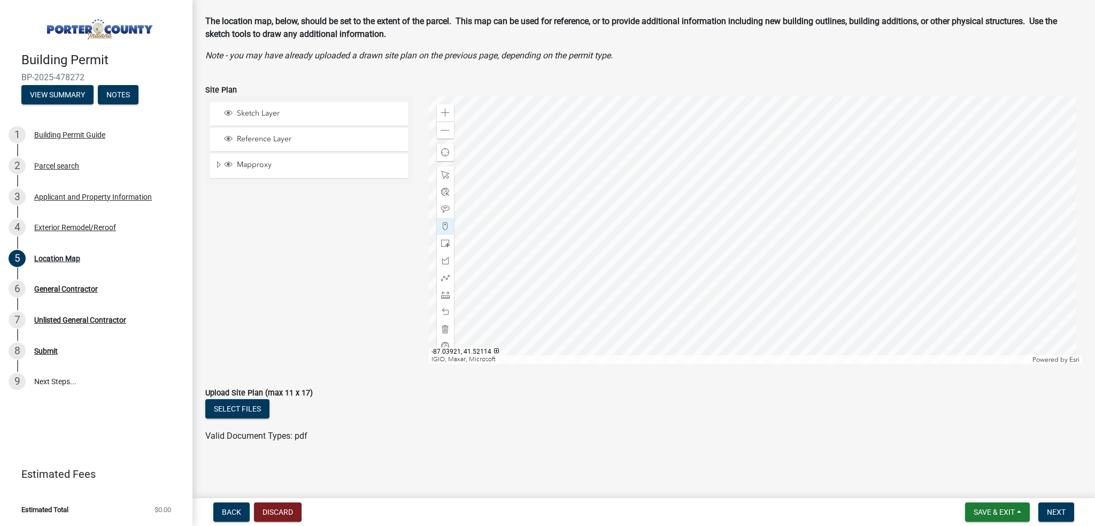
click at [738, 213] on div at bounding box center [756, 229] width 654 height 267
click at [1062, 508] on span "Next" at bounding box center [1056, 512] width 19 height 9
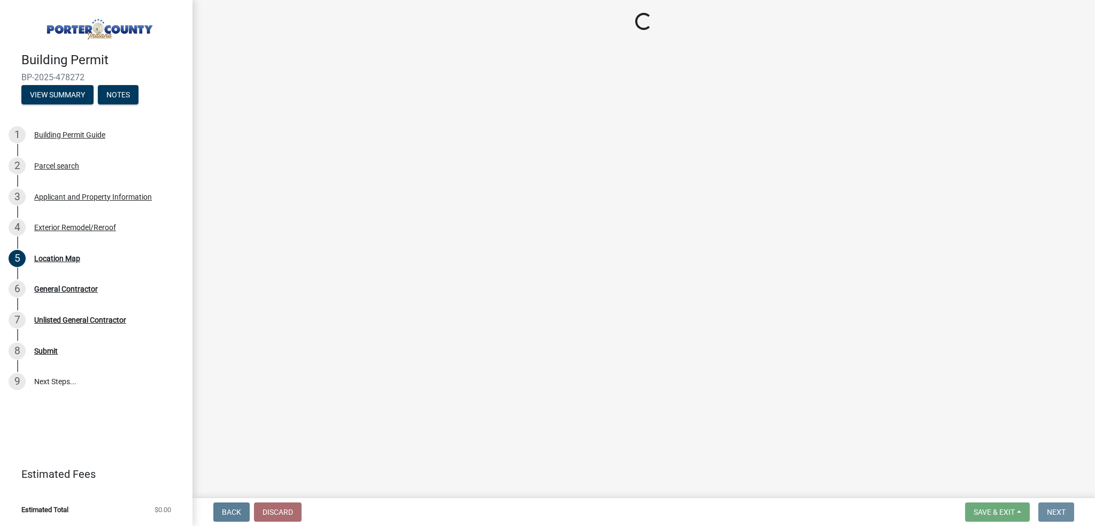
scroll to position [0, 0]
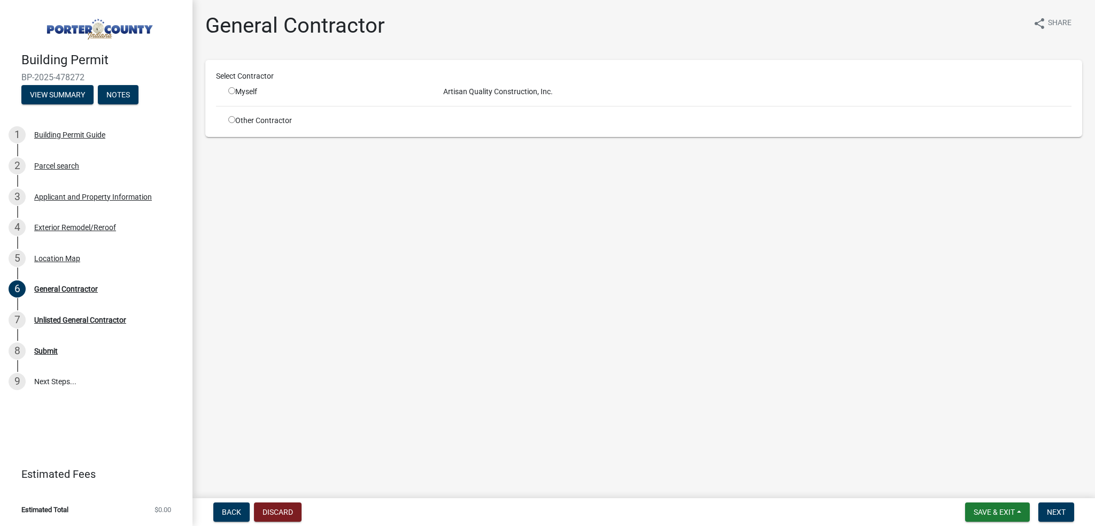
click at [229, 91] on input "radio" at bounding box center [231, 90] width 7 height 7
radio input "true"
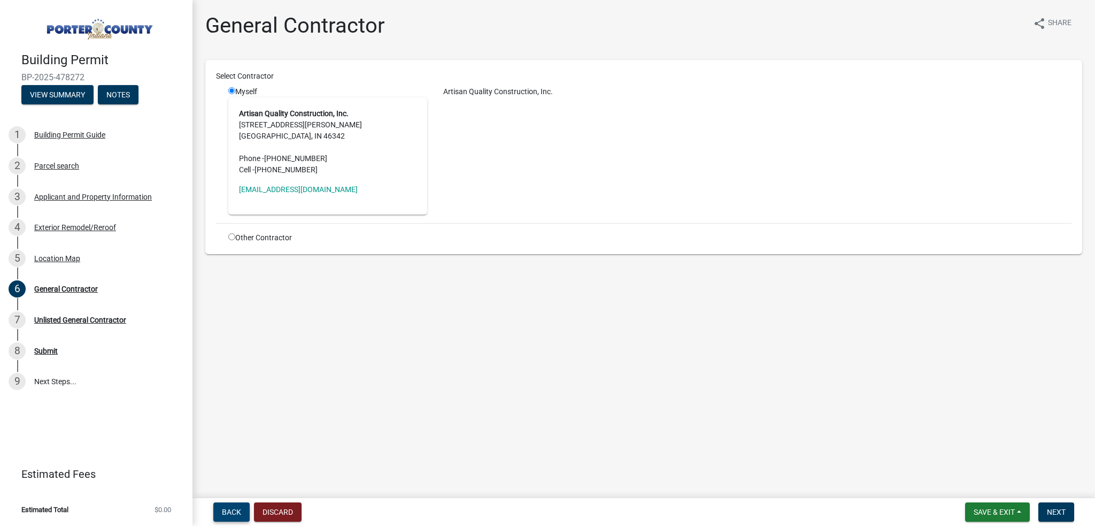
click at [230, 511] on span "Back" at bounding box center [231, 512] width 19 height 9
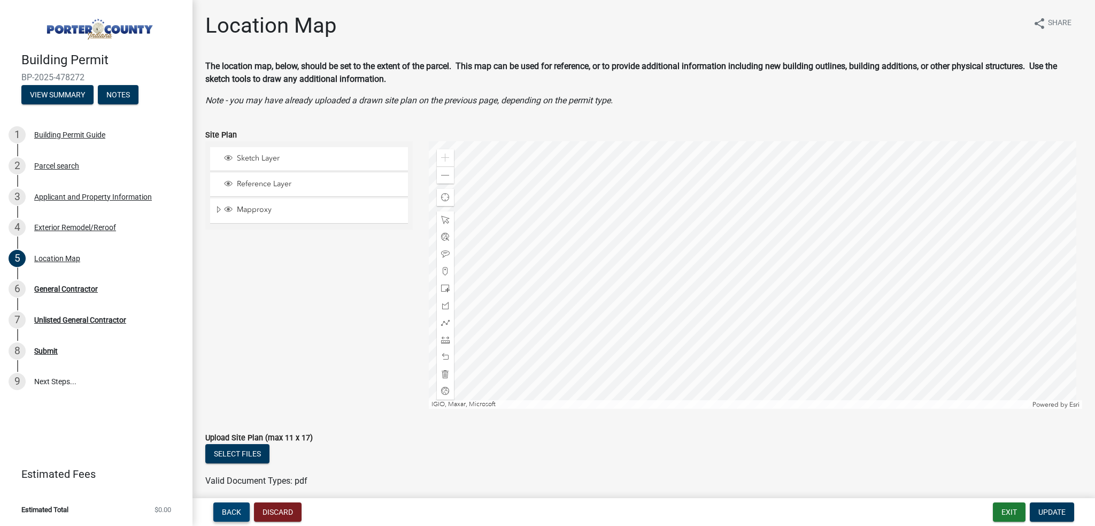
click at [230, 511] on span "Back" at bounding box center [231, 512] width 19 height 9
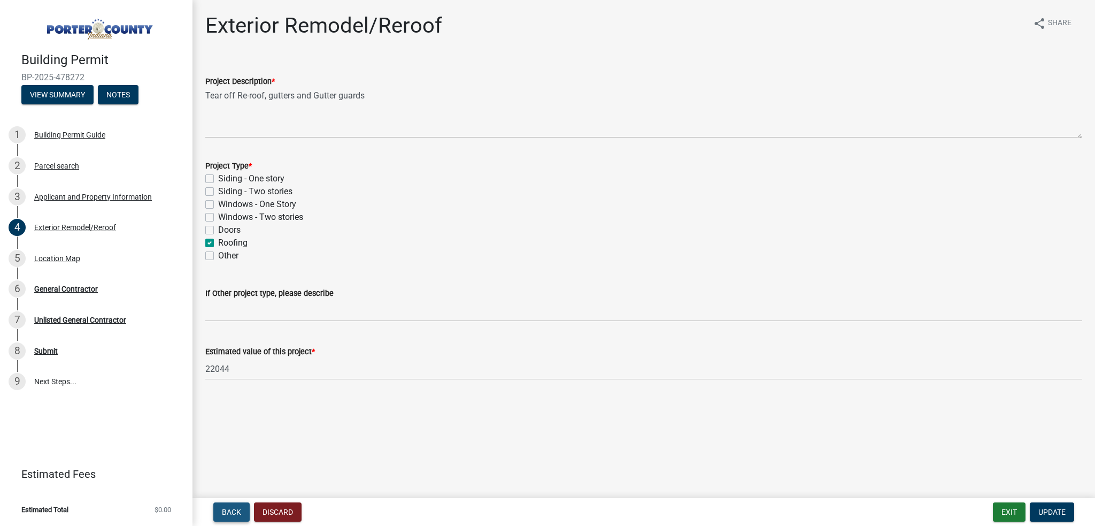
click at [230, 511] on span "Back" at bounding box center [231, 512] width 19 height 9
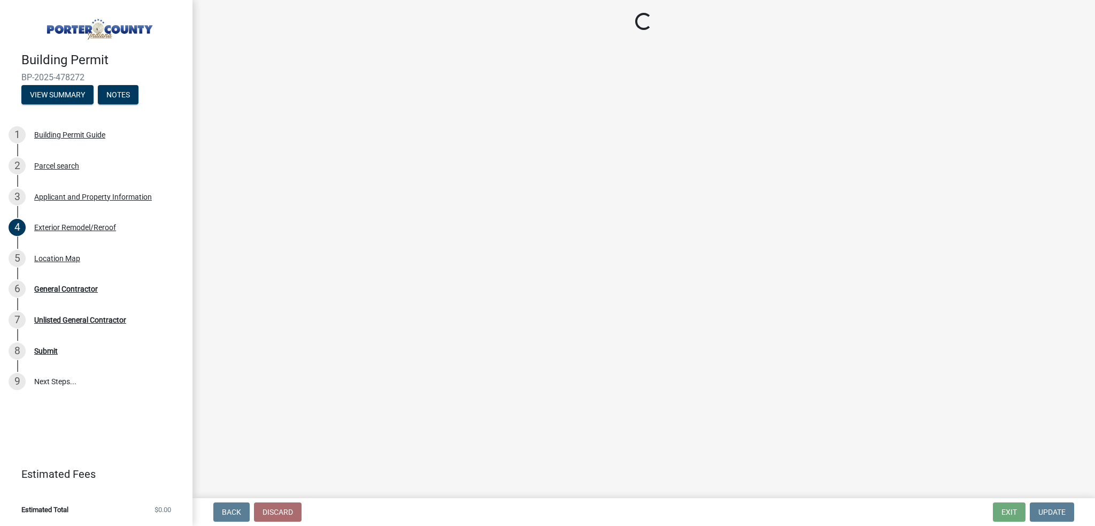
select select "403f4b3c-c23a-4b9f-b6b7-b4f73366513c"
select select "c796f995-08fe-487b-a20e-70ab553361d3"
select select "e2d1b1d7-ccc9-456b-9e96-e16306515997"
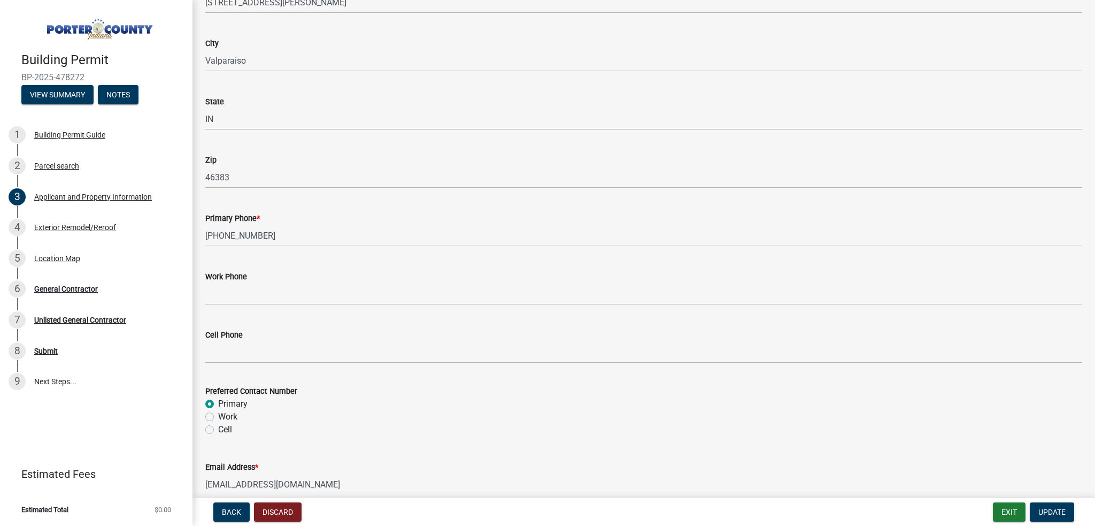
scroll to position [1475, 0]
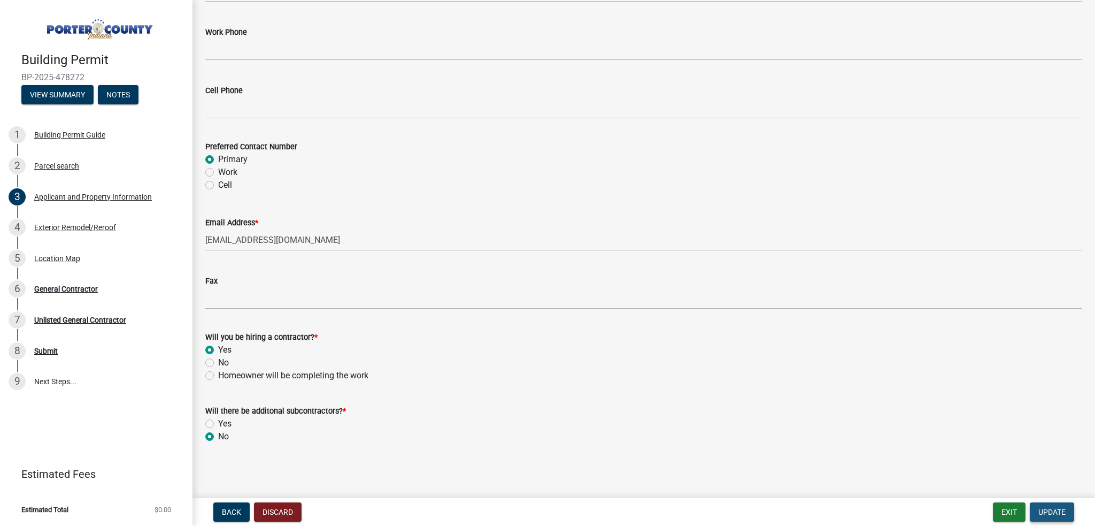
click at [1046, 511] on span "Update" at bounding box center [1052, 512] width 27 height 9
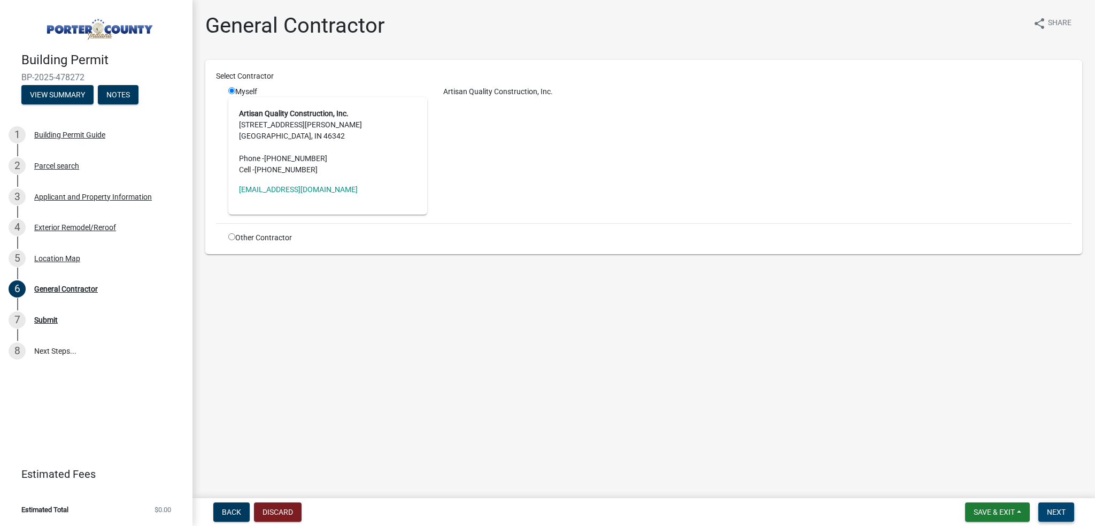
click at [1063, 511] on span "Next" at bounding box center [1056, 512] width 19 height 9
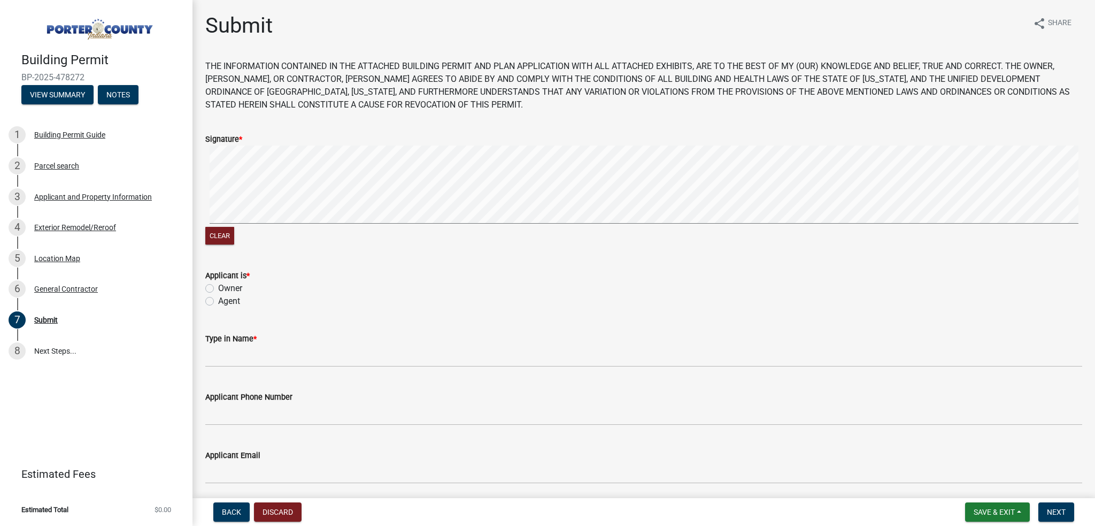
click at [229, 301] on label "Agent" at bounding box center [229, 301] width 22 height 13
click at [225, 301] on input "Agent" at bounding box center [221, 298] width 7 height 7
radio input "true"
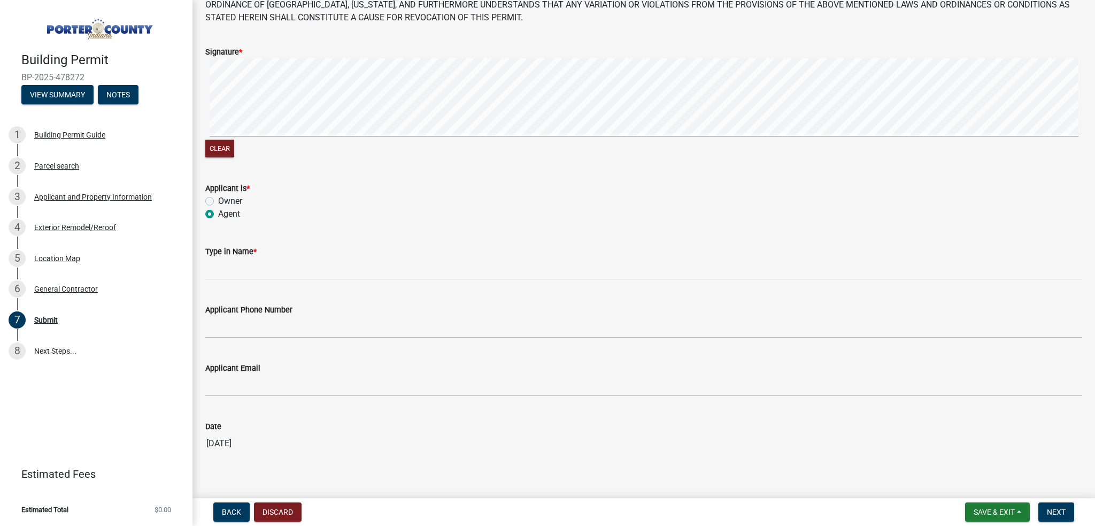
scroll to position [106, 0]
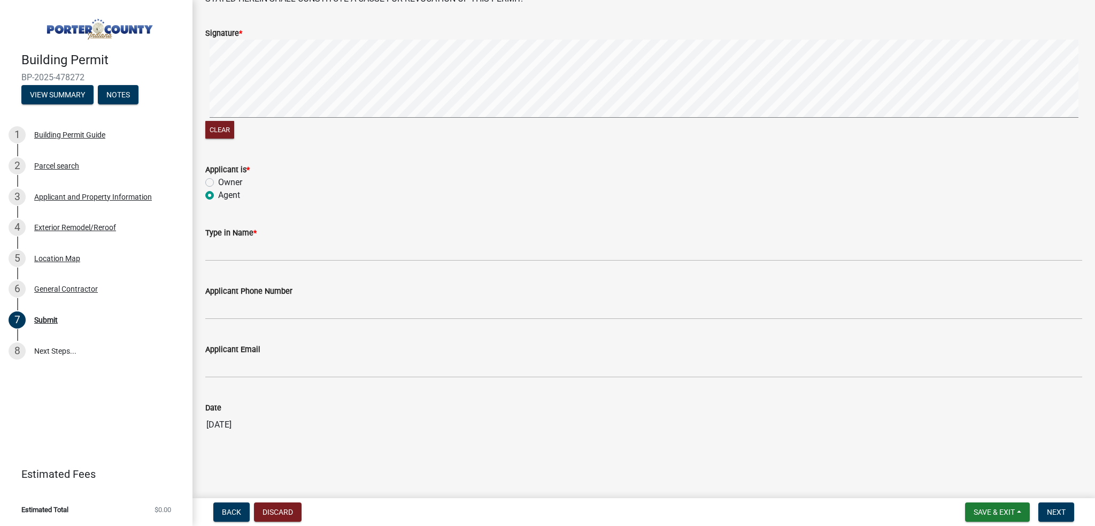
click at [247, 266] on wm-data-entity-input "Type in Name *" at bounding box center [643, 240] width 877 height 58
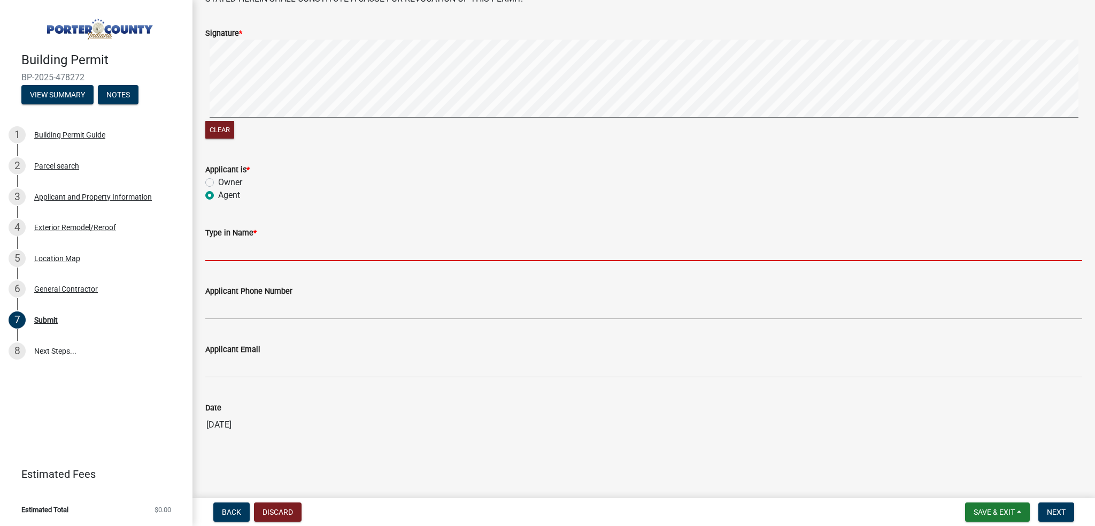
click at [251, 250] on input "Type in Name *" at bounding box center [643, 250] width 877 height 22
type input "[PERSON_NAME]"
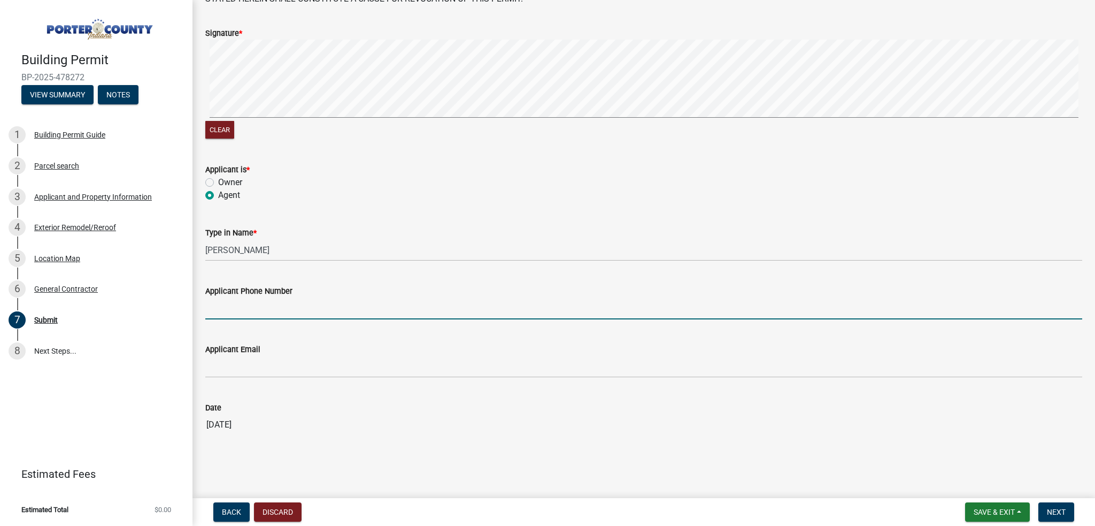
click at [255, 303] on input "Applicant Phone Number" at bounding box center [643, 308] width 877 height 22
type input "[PHONE_NUMBER]"
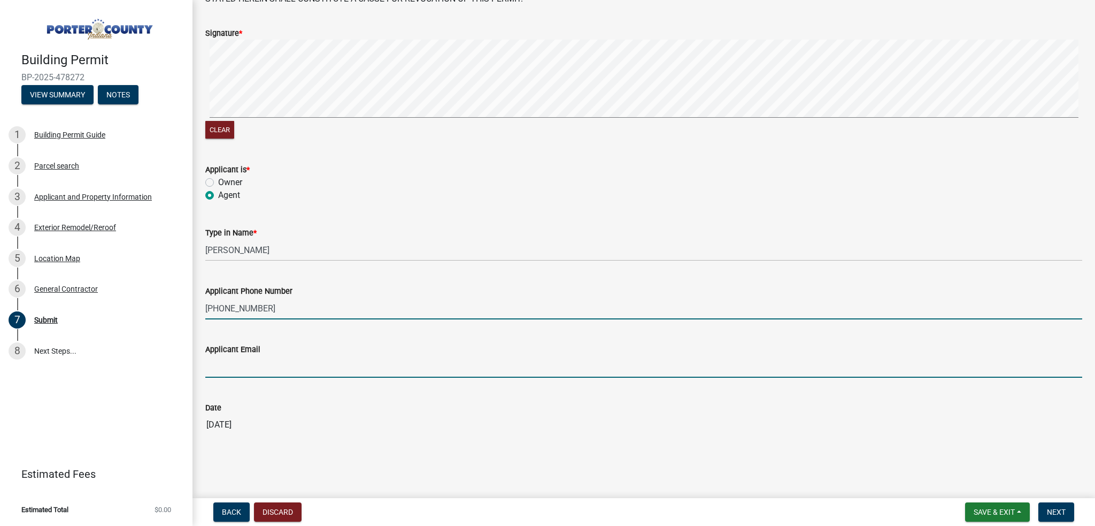
click at [265, 365] on input "Applicant Email" at bounding box center [643, 367] width 877 height 22
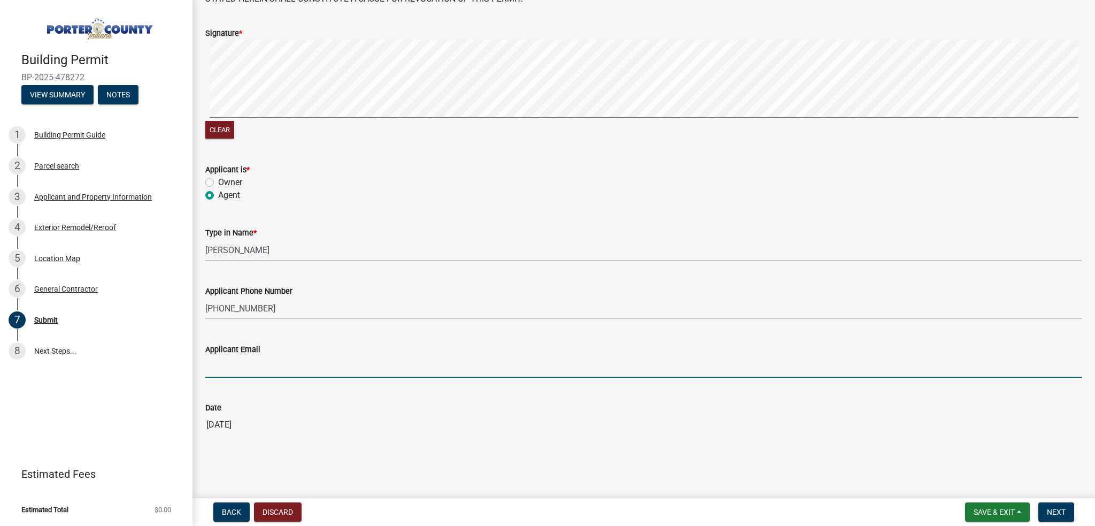
type input "[EMAIL_ADDRESS][DOMAIN_NAME]"
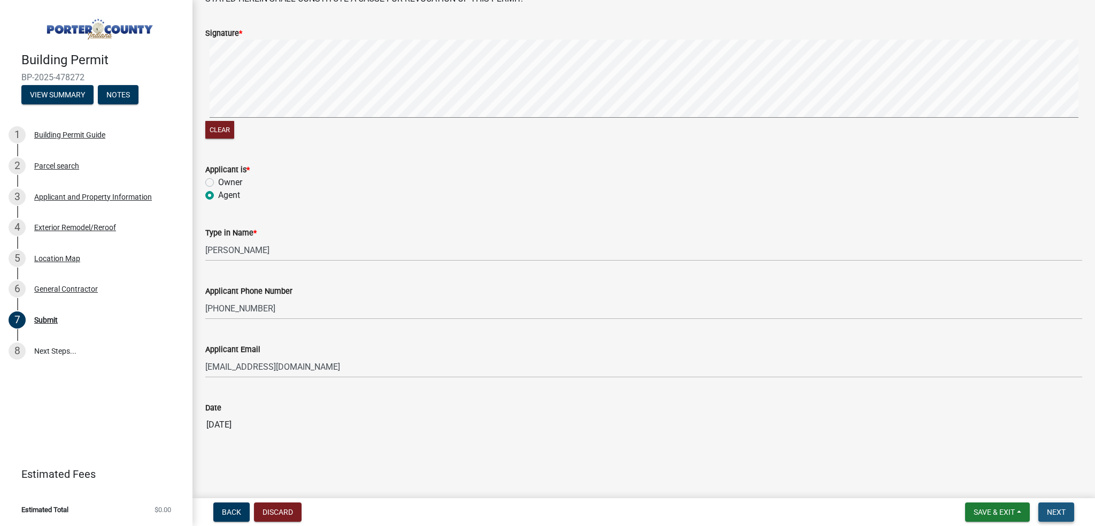
click at [1053, 509] on span "Next" at bounding box center [1056, 512] width 19 height 9
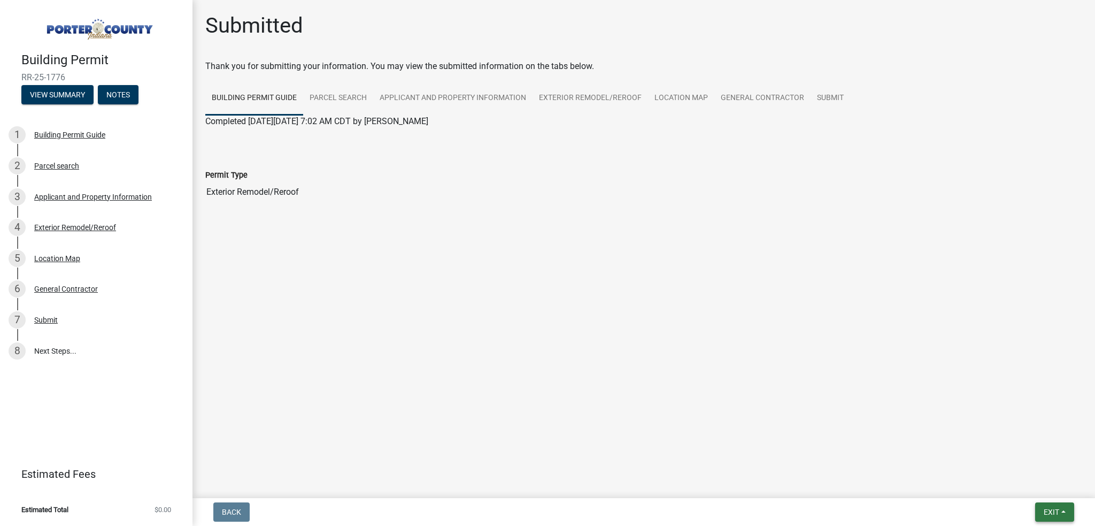
click at [1052, 513] on span "Exit" at bounding box center [1052, 512] width 16 height 9
click at [1029, 483] on button "Save & Exit" at bounding box center [1033, 484] width 86 height 26
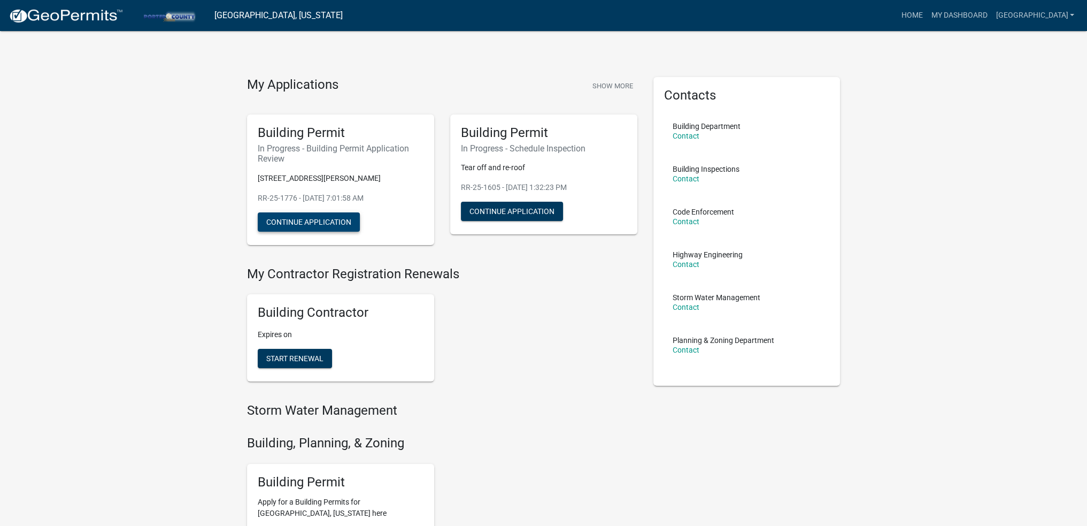
click at [334, 218] on button "Continue Application" at bounding box center [309, 221] width 102 height 19
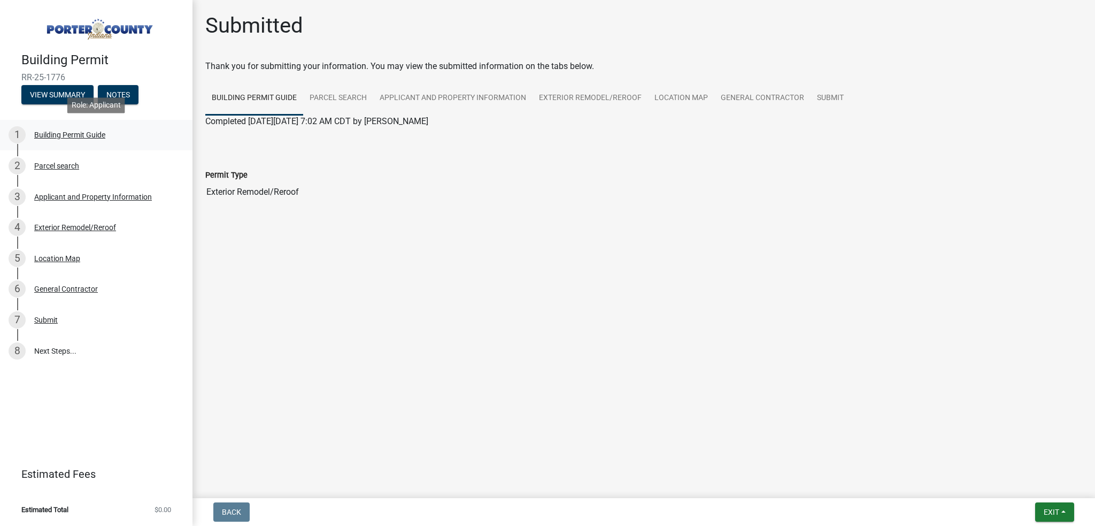
click at [83, 137] on div "Building Permit Guide" at bounding box center [69, 134] width 71 height 7
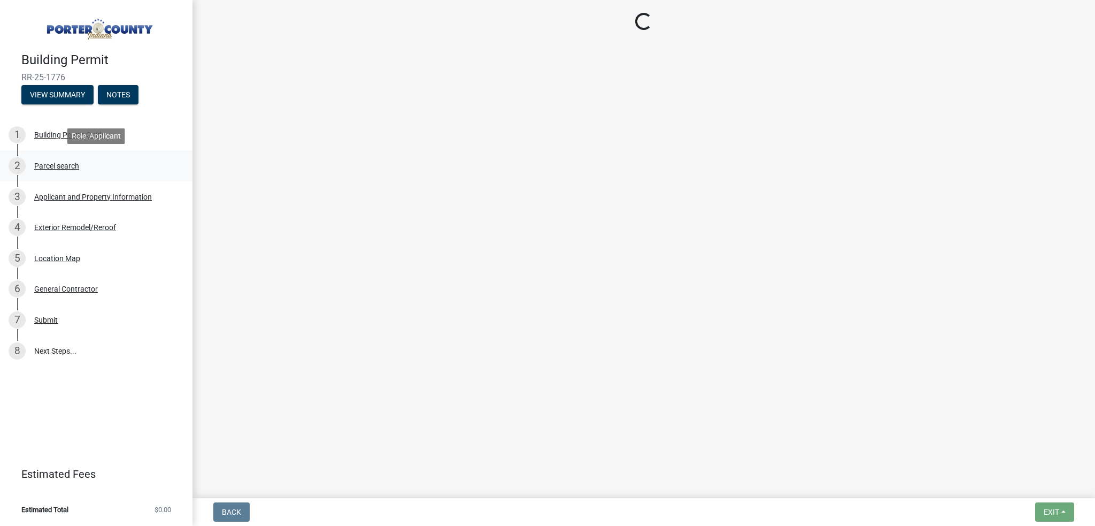
click at [65, 167] on div "Parcel search" at bounding box center [56, 165] width 45 height 7
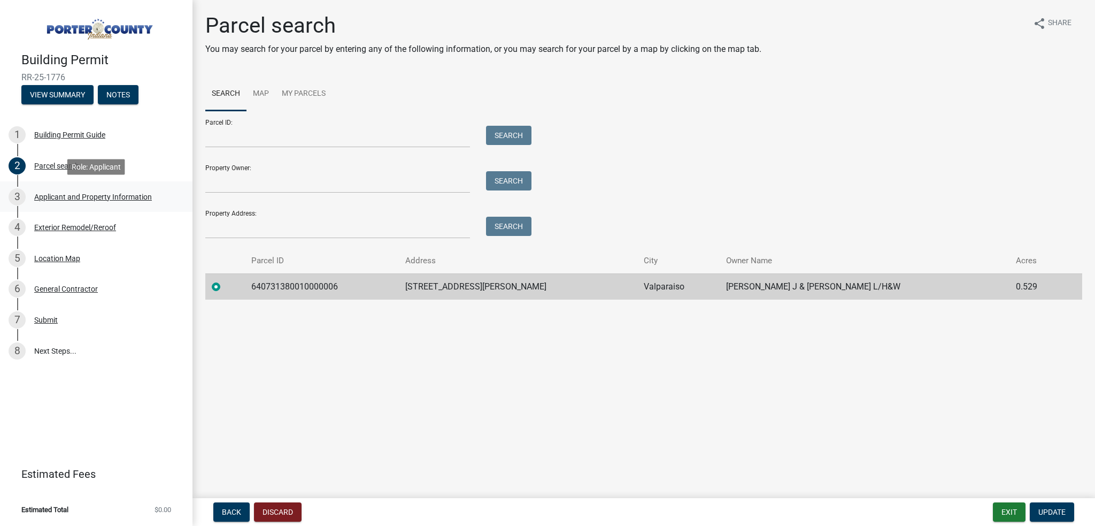
click at [78, 198] on div "Applicant and Property Information" at bounding box center [93, 196] width 118 height 7
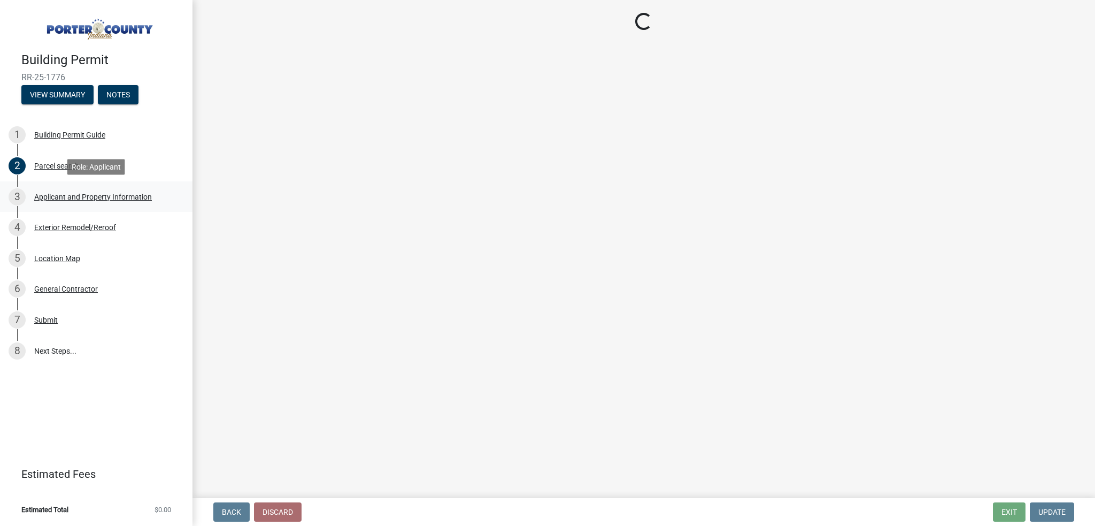
select select "403f4b3c-c23a-4b9f-b6b7-b4f73366513c"
select select "c796f995-08fe-487b-a20e-70ab553361d3"
select select "e2d1b1d7-ccc9-456b-9e96-e16306515997"
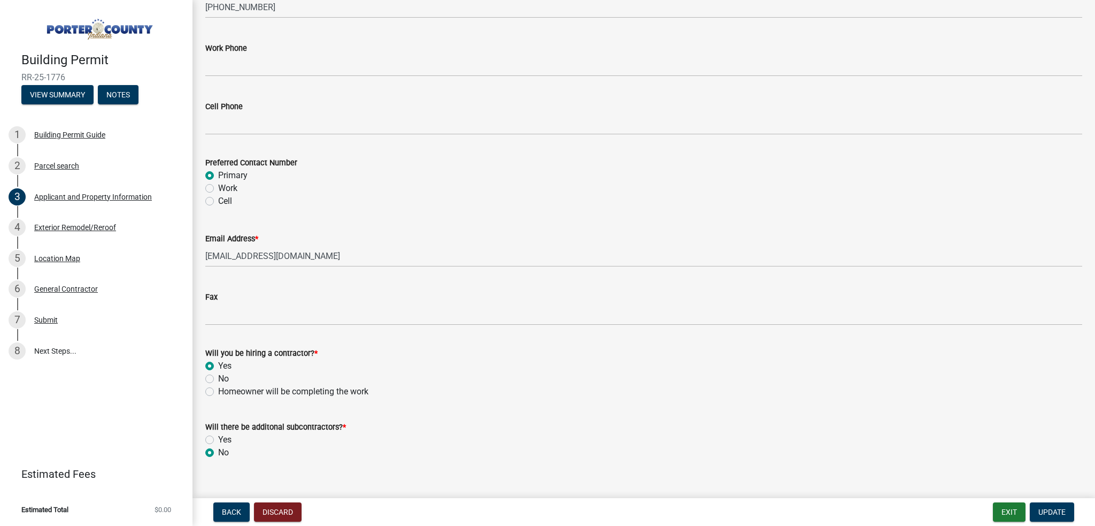
scroll to position [1475, 0]
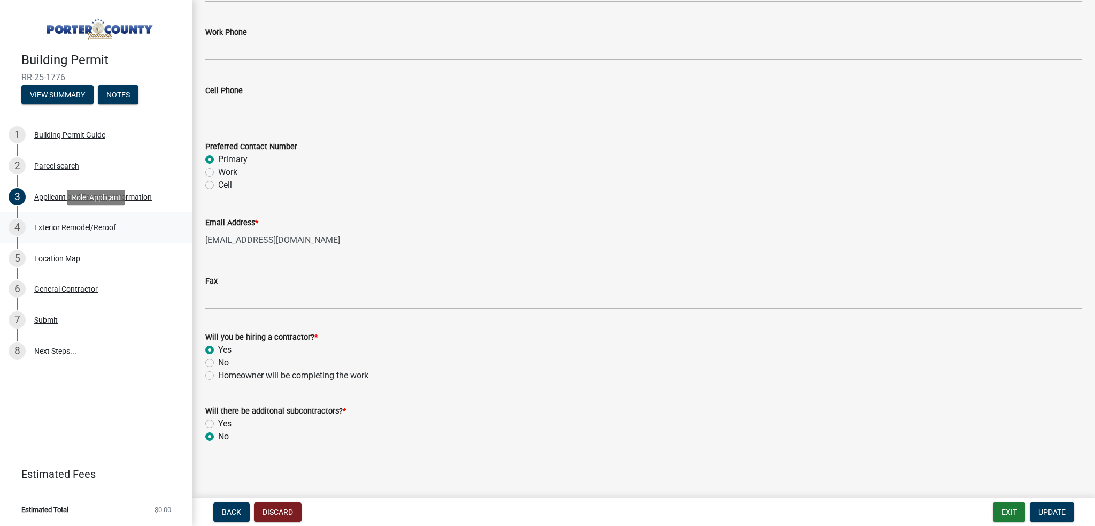
click at [61, 229] on div "Exterior Remodel/Reroof" at bounding box center [75, 227] width 82 height 7
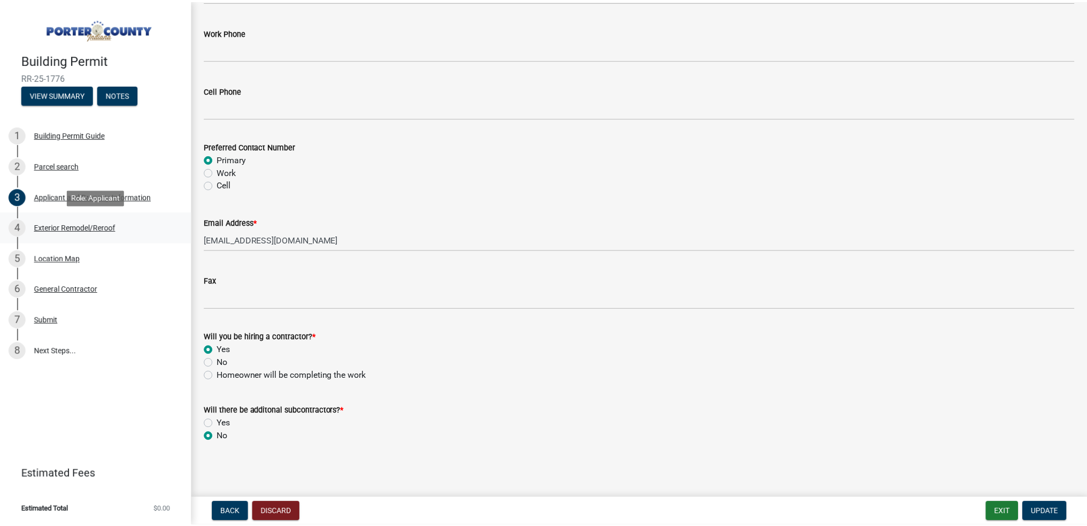
scroll to position [0, 0]
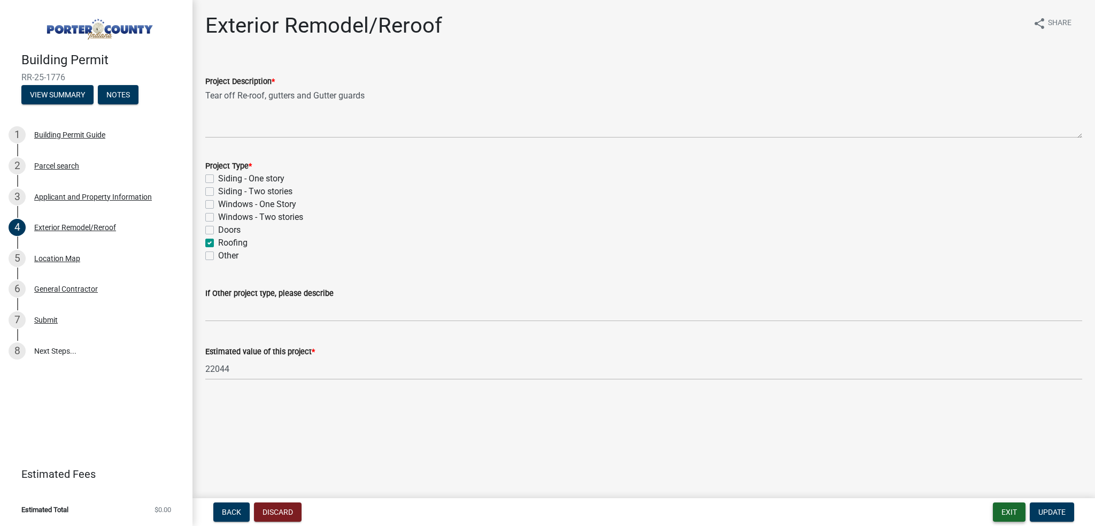
click at [1002, 505] on button "Exit" at bounding box center [1009, 511] width 33 height 19
